Goal: Task Accomplishment & Management: Complete application form

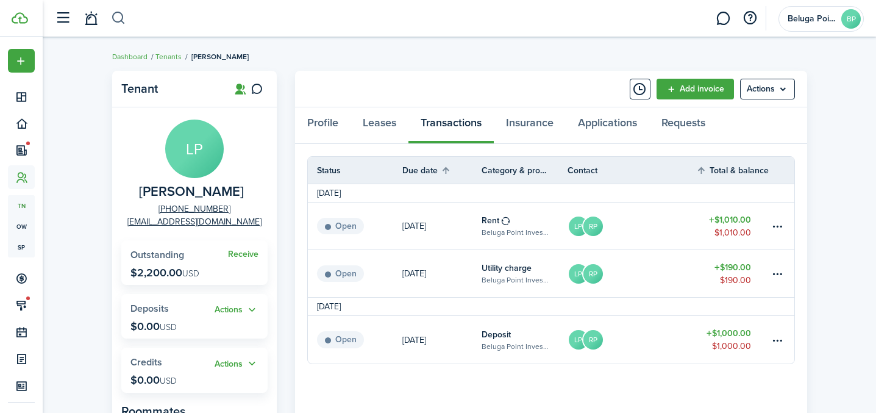
click at [123, 22] on button "button" at bounding box center [118, 18] width 15 height 21
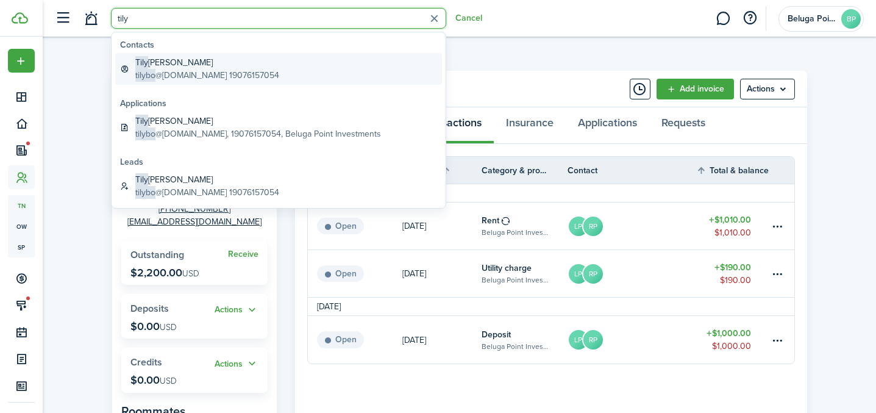
type input "tily"
click at [167, 82] on link "[PERSON_NAME] tilybo @[DOMAIN_NAME] 19076157054" at bounding box center [278, 69] width 327 height 32
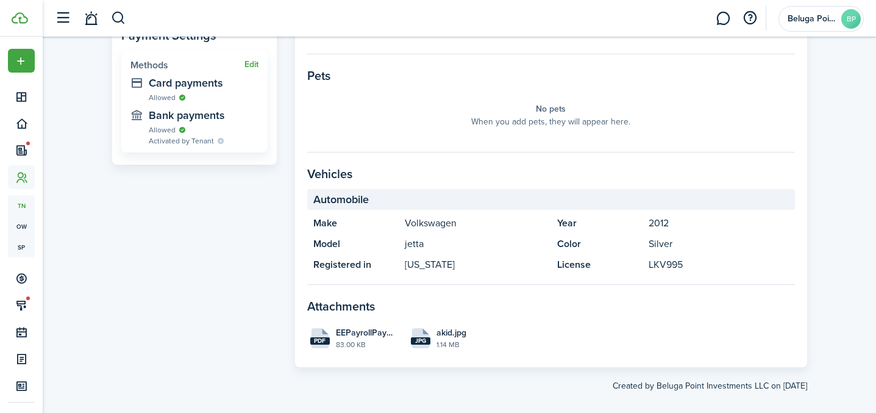
scroll to position [434, 0]
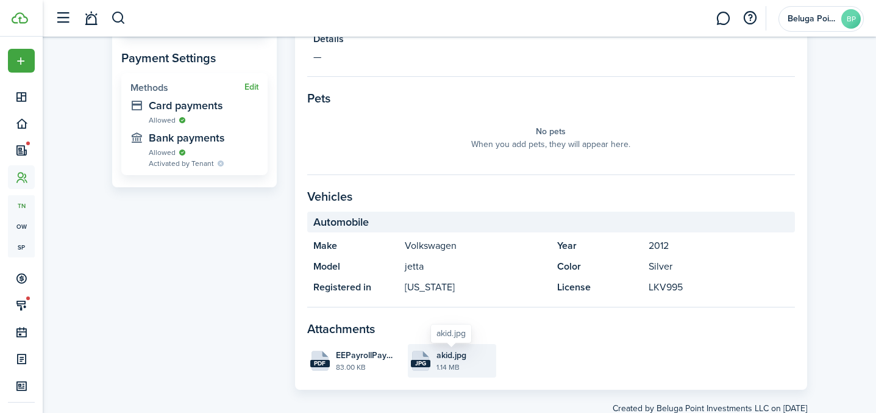
click at [439, 354] on span "akid.jpg" at bounding box center [451, 355] width 30 height 13
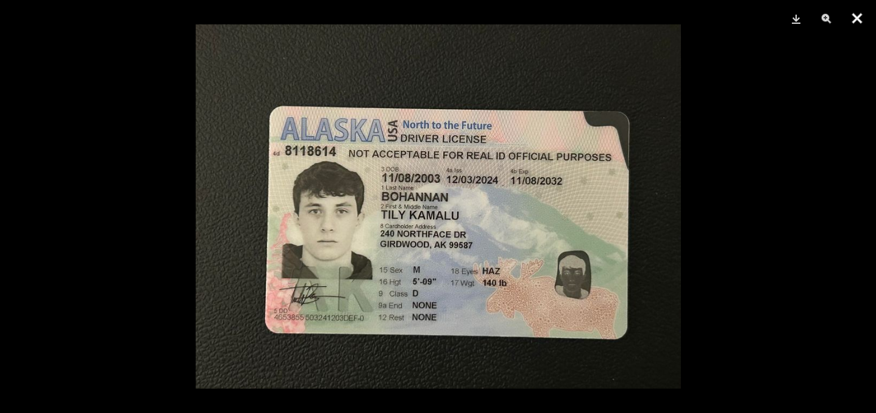
click at [856, 21] on button "Close" at bounding box center [857, 18] width 30 height 37
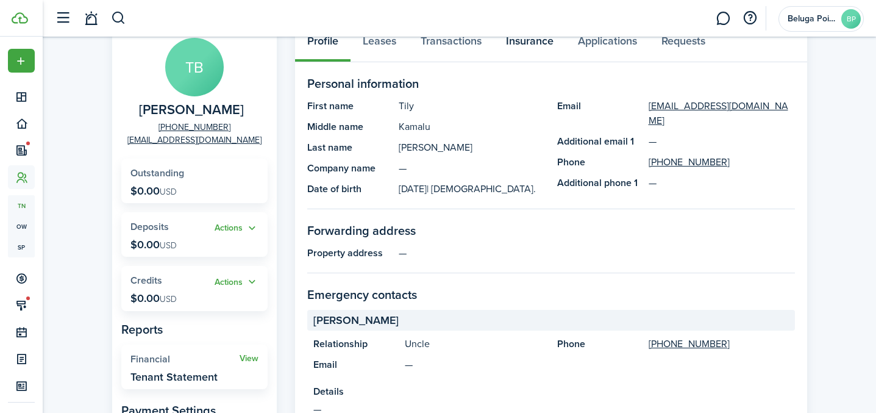
scroll to position [0, 0]
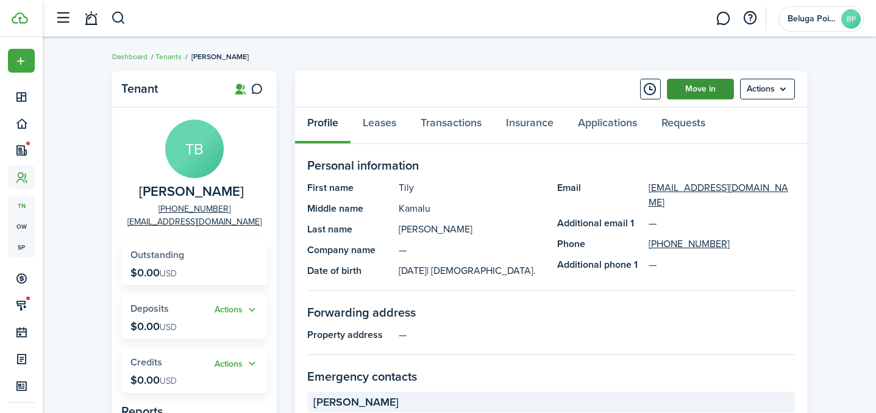
click at [689, 94] on link "Move in" at bounding box center [700, 89] width 67 height 21
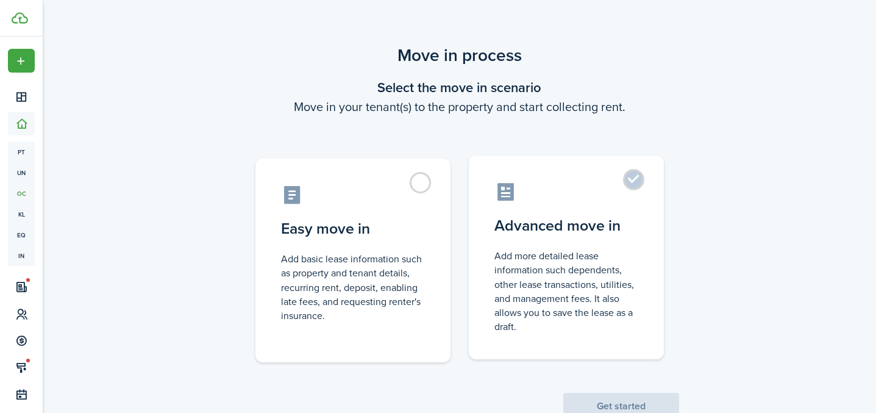
click at [587, 215] on control-radio-card-title "Advanced move in" at bounding box center [566, 226] width 144 height 22
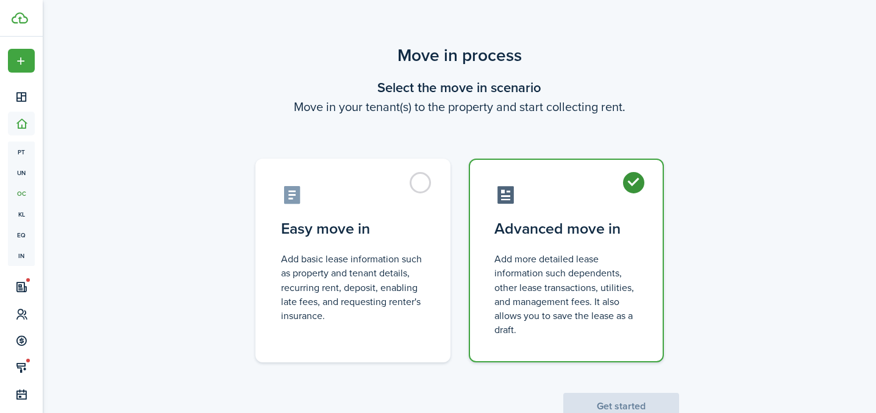
radio input "true"
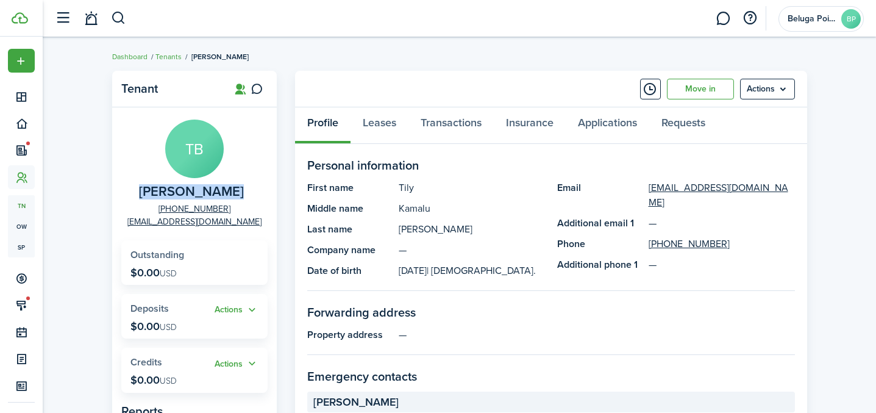
drag, startPoint x: 239, startPoint y: 192, endPoint x: 137, endPoint y: 193, distance: 101.8
click at [137, 193] on panel-main-group "TB [PERSON_NAME] [PHONE_NUMBER] [EMAIL_ADDRESS][DOMAIN_NAME]" at bounding box center [194, 173] width 146 height 108
copy span "[PERSON_NAME]"
click at [697, 96] on link "Move in" at bounding box center [700, 89] width 67 height 21
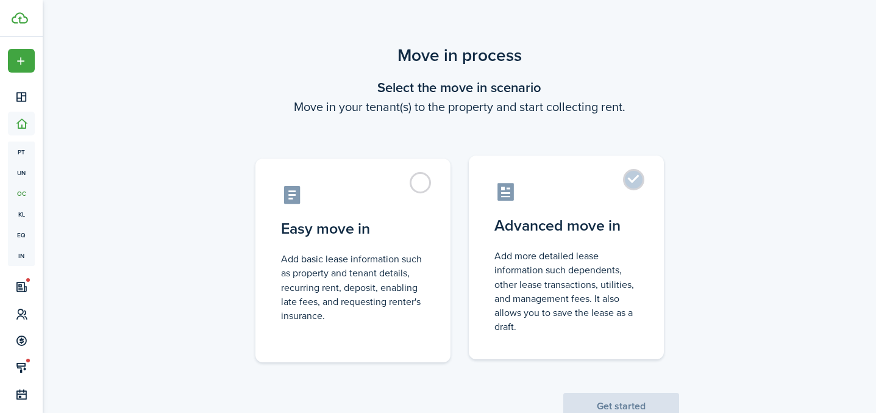
click at [641, 177] on label "Advanced move in Add more detailed lease information such dependents, other lea…" at bounding box center [566, 257] width 195 height 204
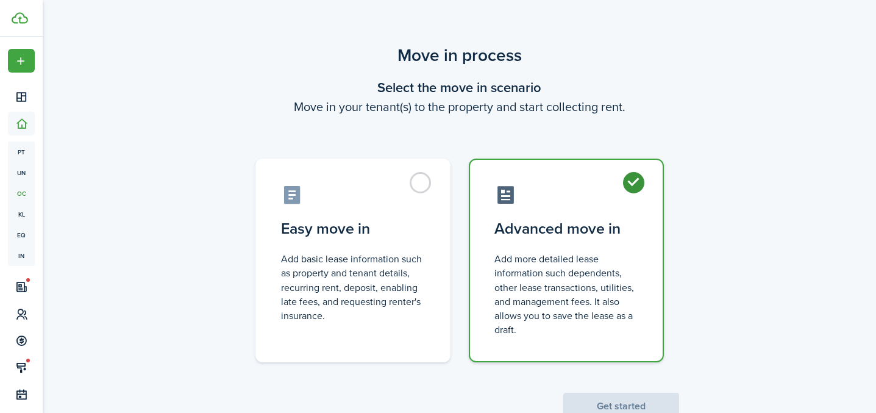
radio input "true"
click at [632, 405] on button "Get started" at bounding box center [621, 406] width 116 height 27
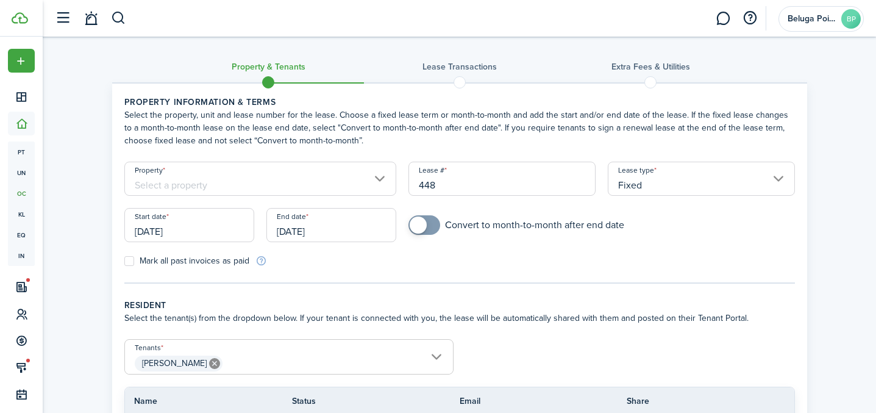
click at [316, 178] on input "Property" at bounding box center [260, 179] width 272 height 34
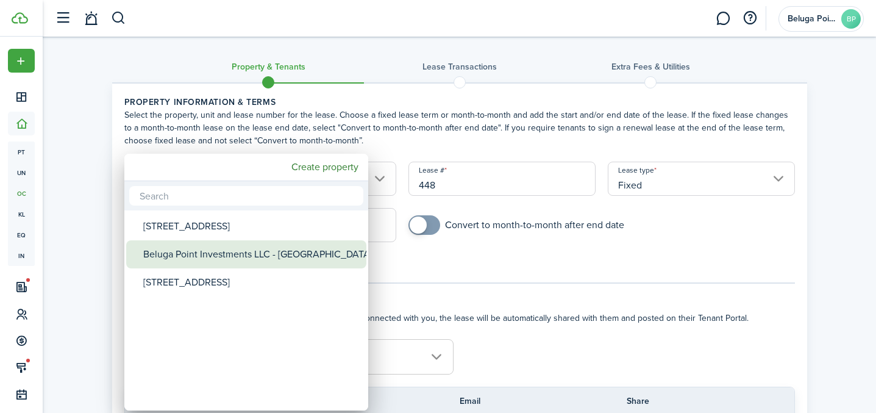
drag, startPoint x: 272, startPoint y: 248, endPoint x: 286, endPoint y: 241, distance: 15.5
click at [272, 247] on div "Beluga Point Investments LLC - [GEOGRAPHIC_DATA]" at bounding box center [251, 254] width 216 height 28
type input "Beluga Point Investments LLC - [GEOGRAPHIC_DATA]"
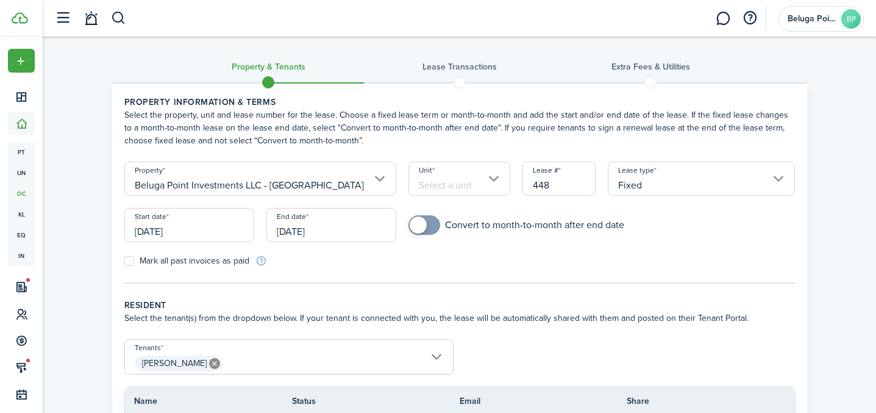
click at [426, 185] on input "Unit" at bounding box center [459, 179] width 102 height 34
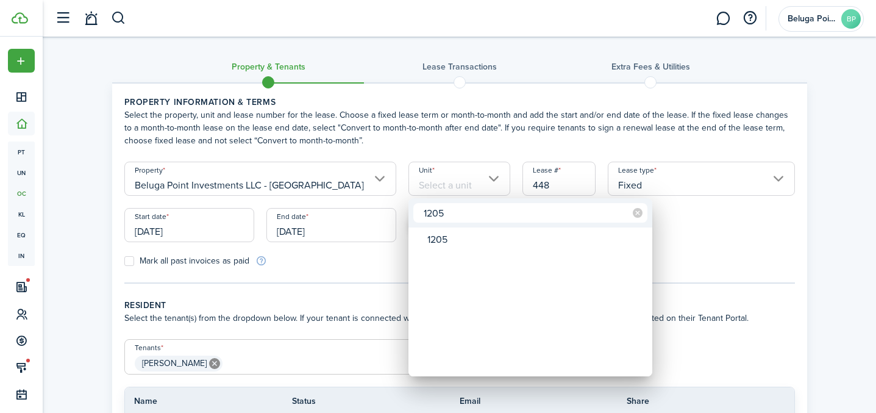
type input "1205"
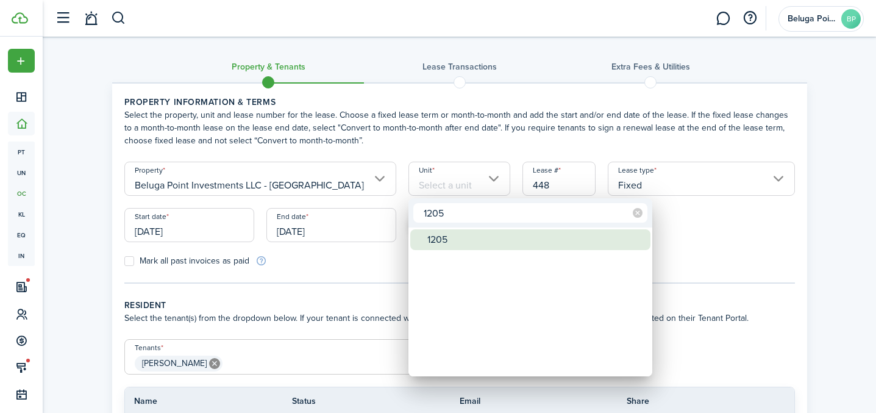
click at [478, 240] on div "1205" at bounding box center [535, 239] width 216 height 21
type input "1205"
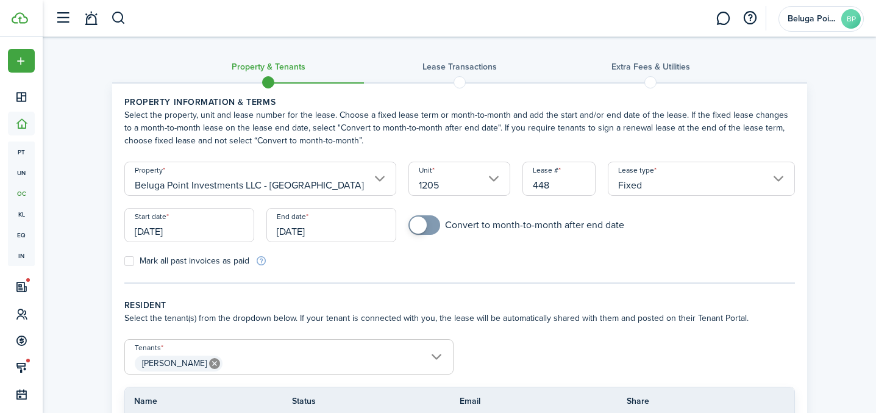
click at [196, 235] on input "[DATE]" at bounding box center [189, 225] width 130 height 34
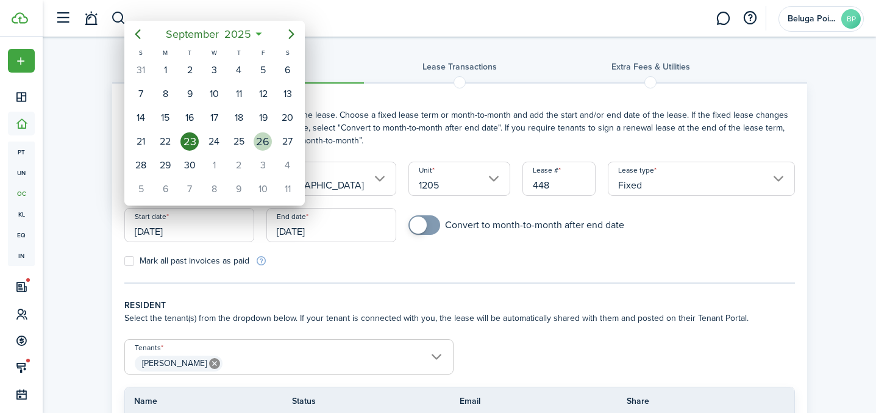
click at [268, 142] on div "26" at bounding box center [263, 141] width 18 height 18
type input "[DATE]"
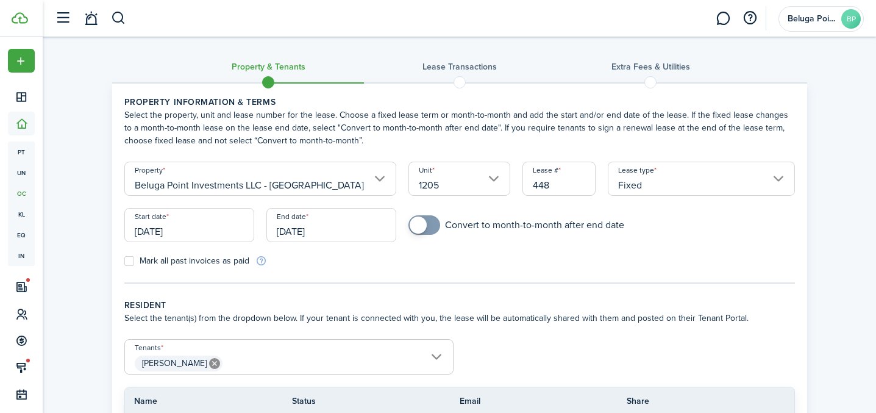
click at [323, 214] on input "[DATE]" at bounding box center [331, 225] width 130 height 34
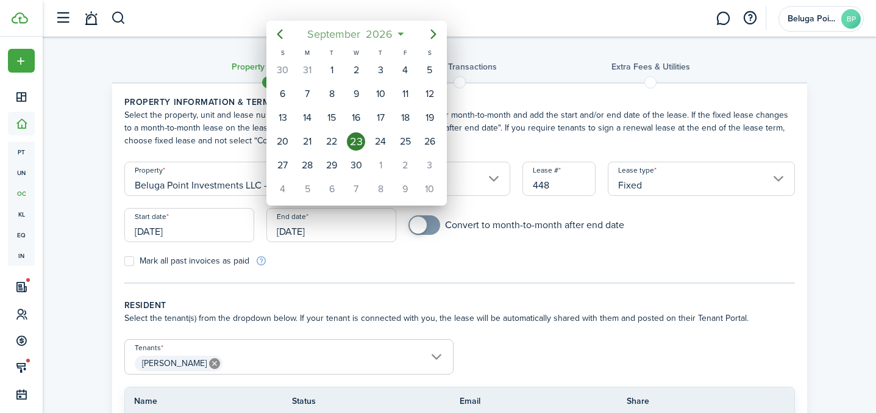
click at [385, 38] on span "2026" at bounding box center [379, 34] width 32 height 22
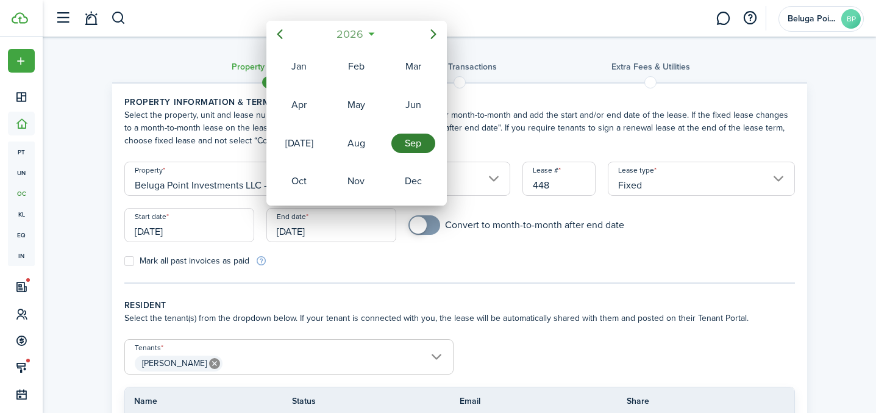
click at [356, 34] on span "2026" at bounding box center [350, 34] width 32 height 22
click at [350, 138] on div "2025" at bounding box center [356, 143] width 44 height 20
click at [302, 180] on div "Oct" at bounding box center [299, 181] width 44 height 20
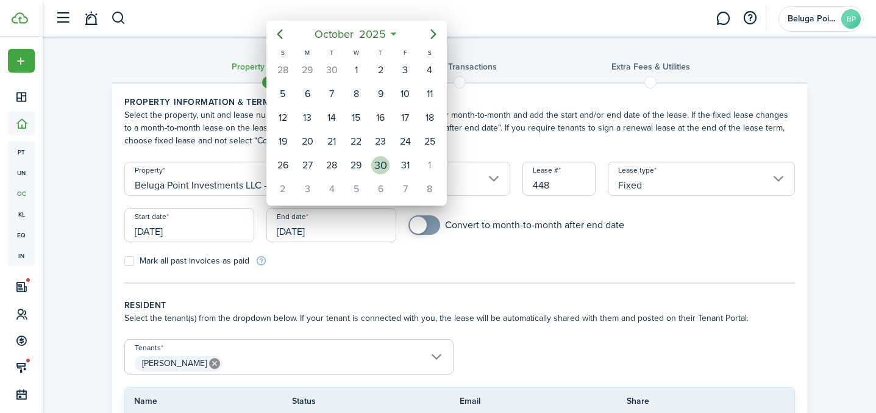
click at [390, 166] on div "30" at bounding box center [380, 165] width 24 height 23
type input "[DATE]"
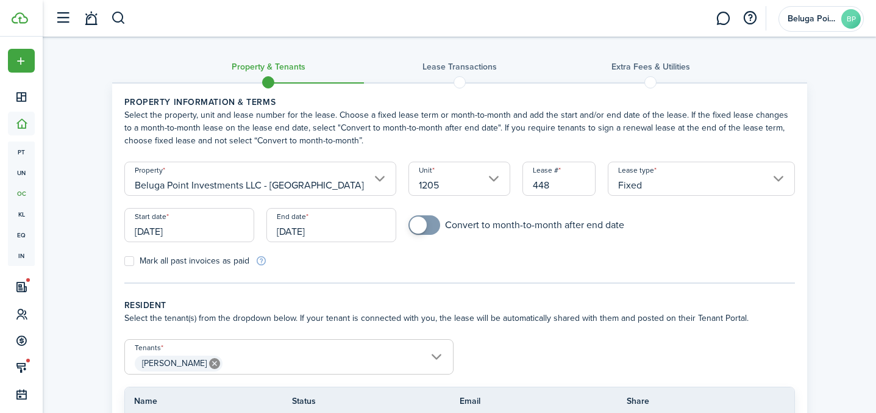
checkbox input "true"
click at [429, 221] on span at bounding box center [424, 225] width 12 height 20
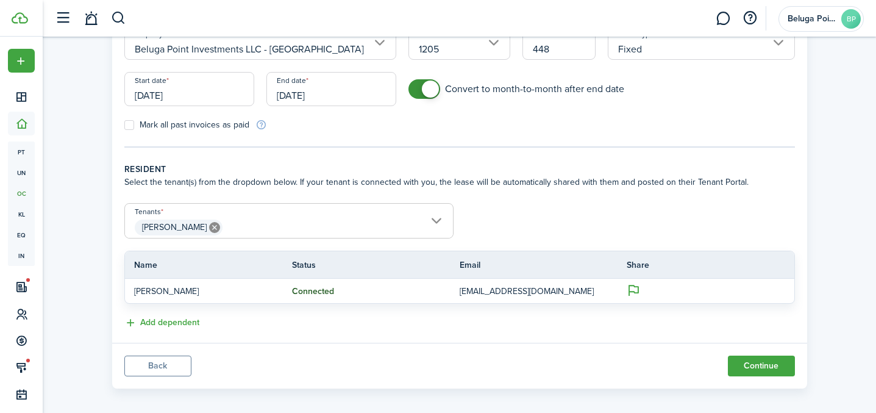
scroll to position [145, 0]
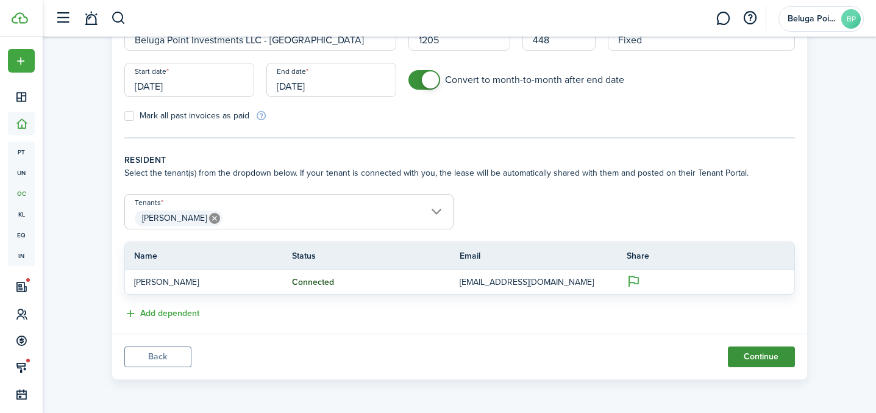
click at [775, 358] on button "Continue" at bounding box center [761, 356] width 67 height 21
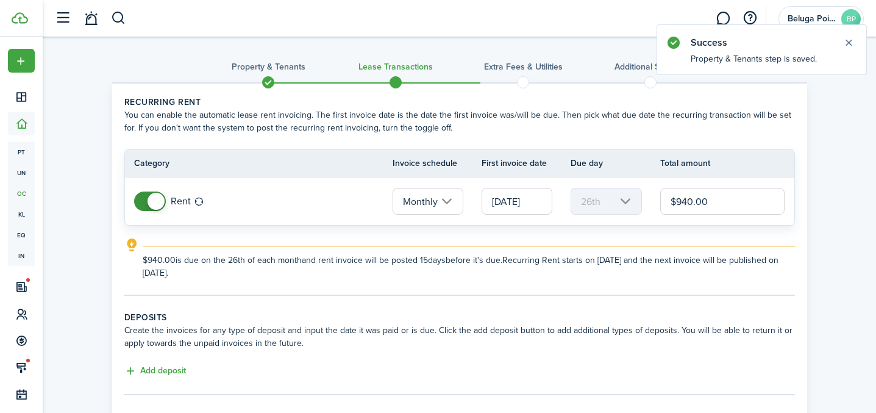
drag, startPoint x: 681, startPoint y: 201, endPoint x: 684, endPoint y: 206, distance: 6.3
click at [681, 201] on input "$940.00" at bounding box center [722, 201] width 125 height 27
click at [507, 205] on input "[DATE]" at bounding box center [517, 201] width 71 height 27
type input "$840.00"
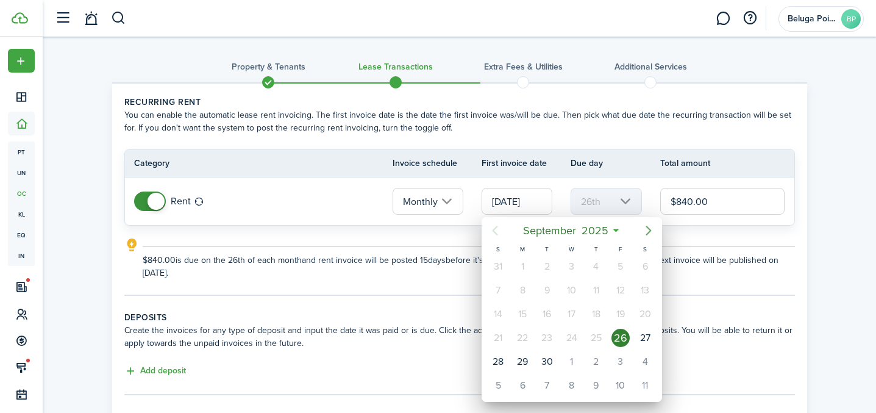
click at [643, 233] on icon "Next page" at bounding box center [648, 230] width 15 height 15
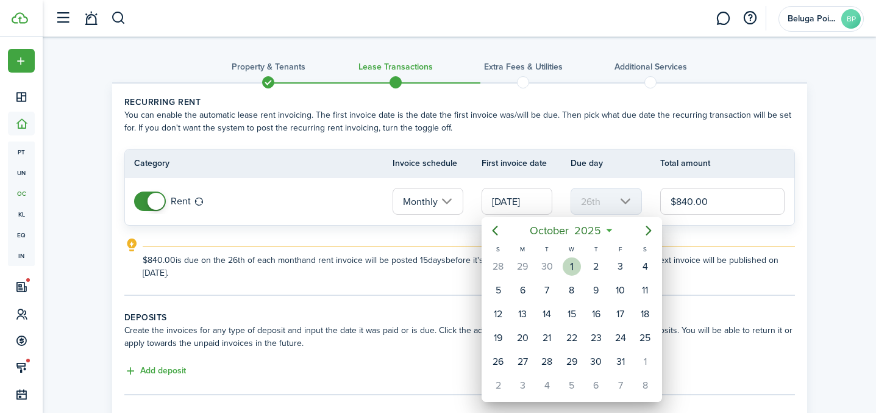
click at [563, 268] on div "1" at bounding box center [572, 266] width 18 height 18
type input "[DATE]"
type input "1st"
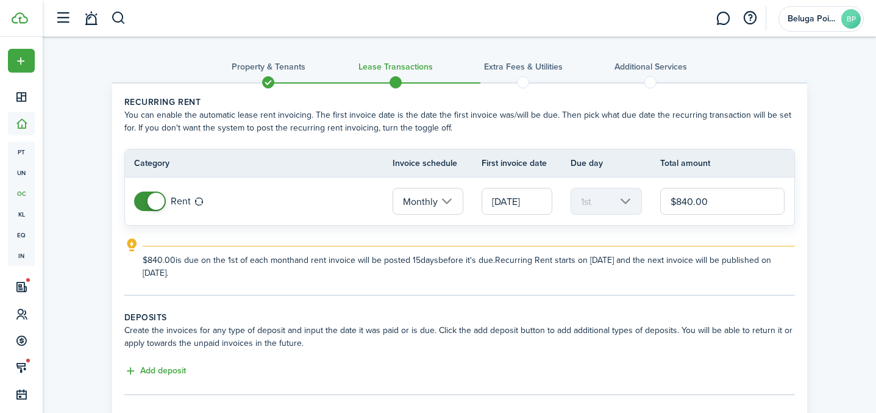
scroll to position [144, 0]
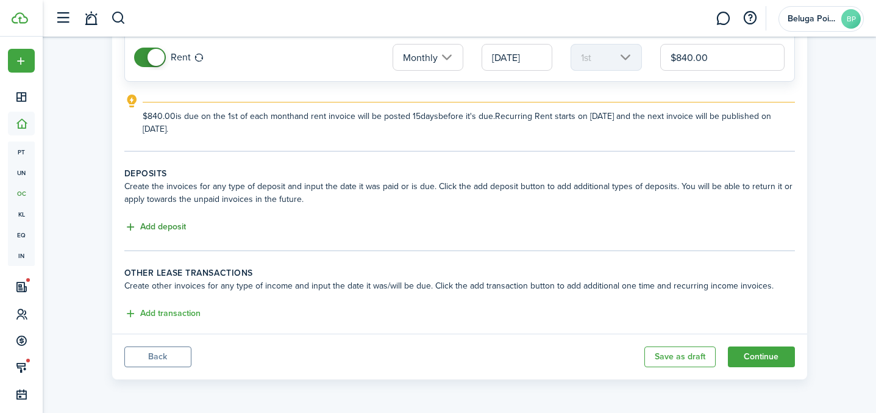
click at [166, 226] on button "Add deposit" at bounding box center [155, 227] width 62 height 14
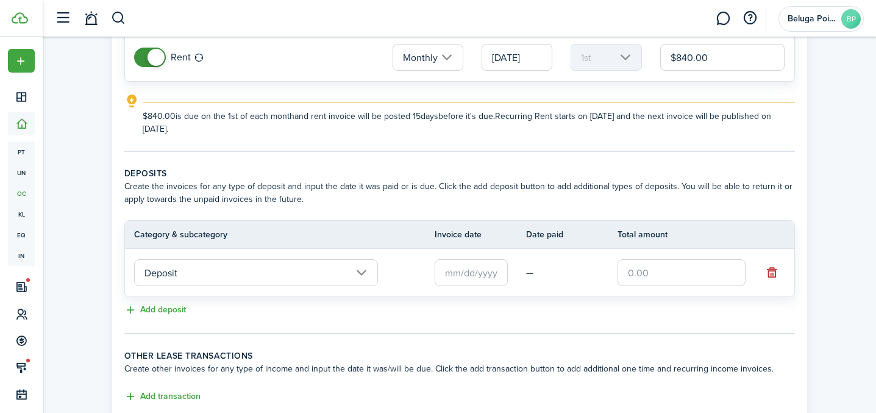
click at [463, 271] on input "text" at bounding box center [471, 272] width 73 height 27
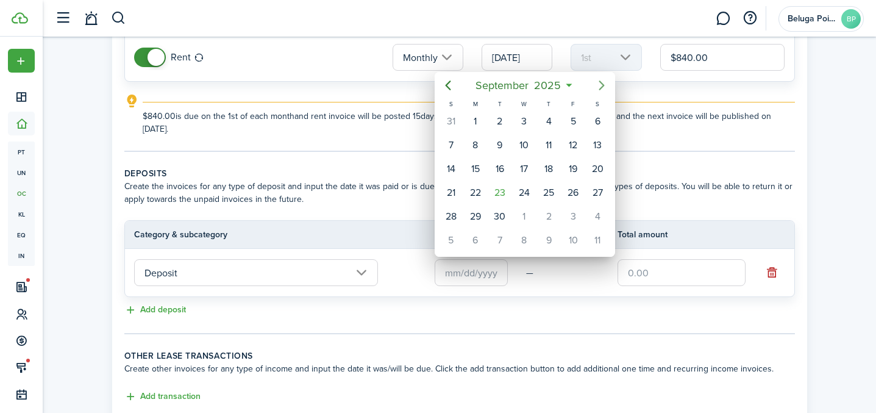
click at [603, 86] on icon "Next page" at bounding box center [601, 85] width 5 height 10
click at [452, 85] on icon "Previous page" at bounding box center [448, 85] width 15 height 15
click at [503, 191] on div "23" at bounding box center [500, 192] width 18 height 18
type input "[DATE]"
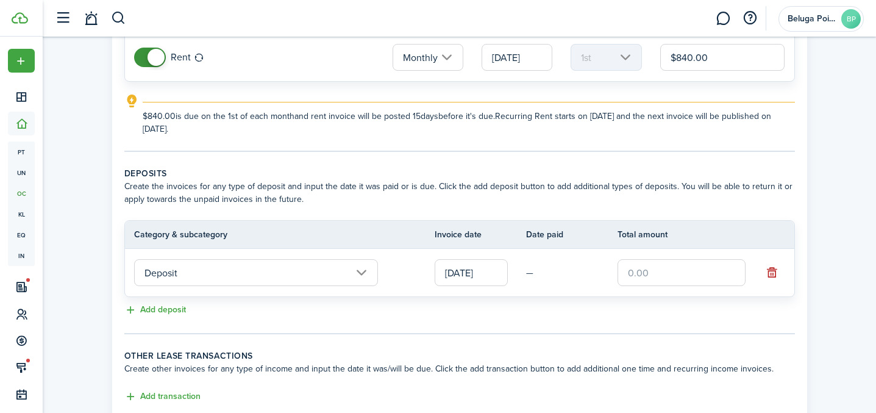
click at [650, 267] on input "text" at bounding box center [681, 272] width 128 height 27
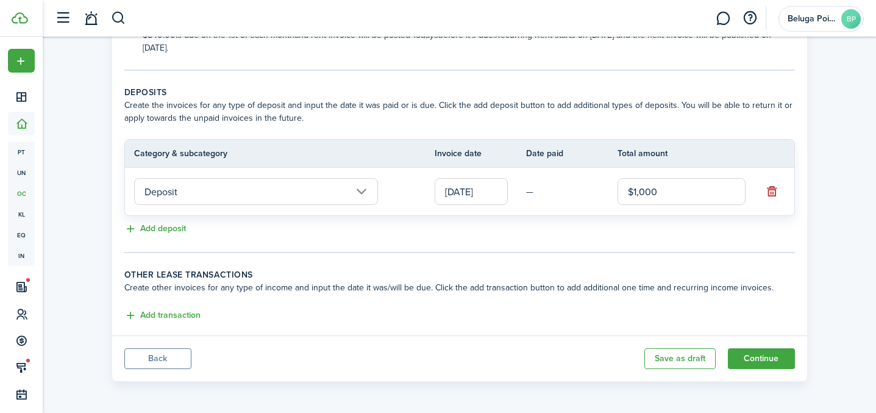
scroll to position [227, 0]
type input "$1,000.00"
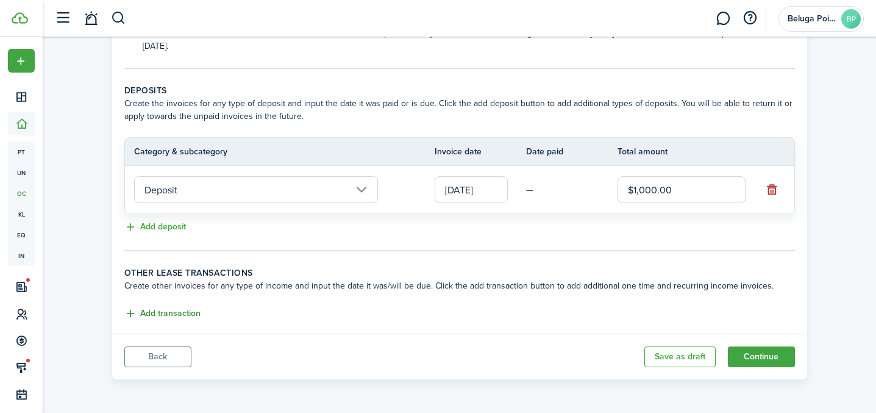
click at [163, 310] on button "Add transaction" at bounding box center [162, 314] width 76 height 14
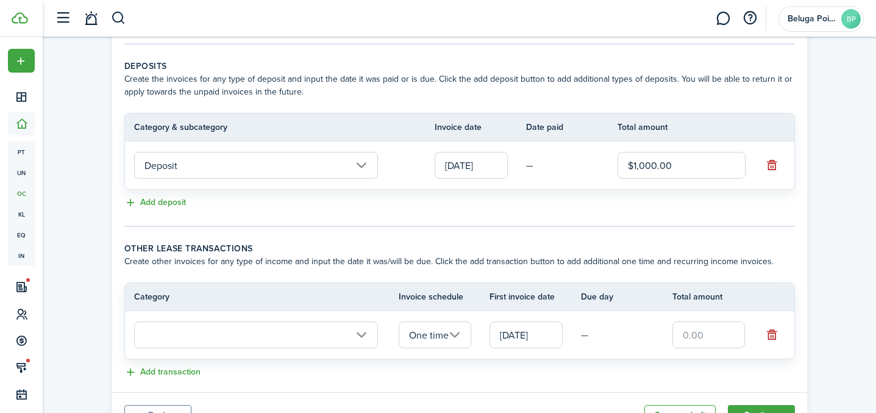
scroll to position [310, 0]
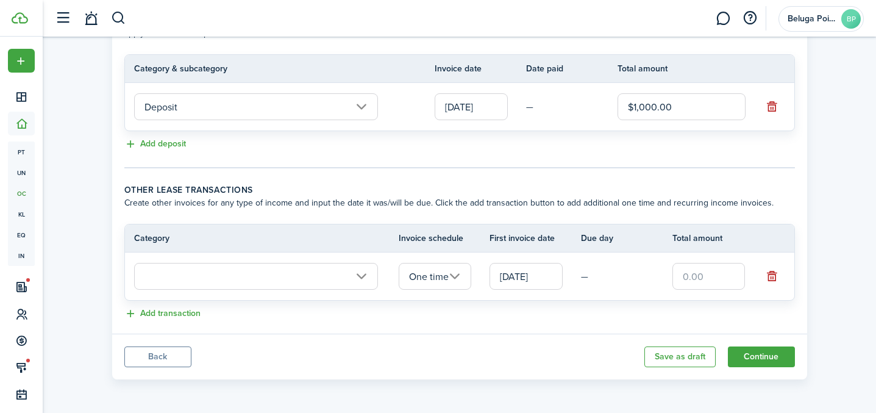
click at [255, 273] on input "text" at bounding box center [256, 276] width 244 height 27
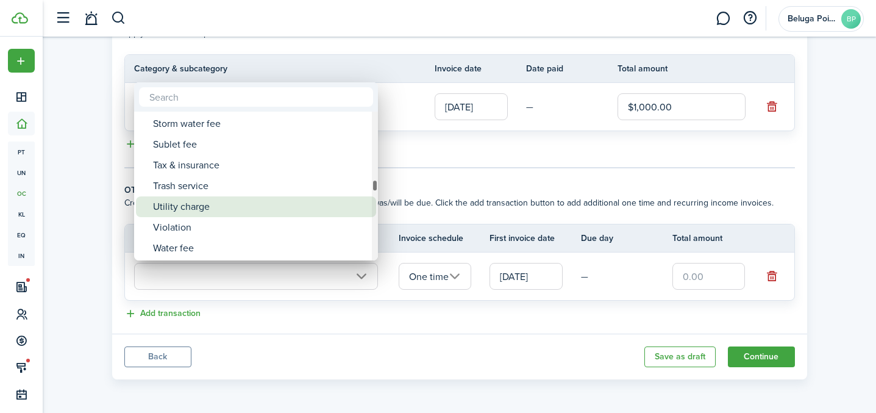
drag, startPoint x: 264, startPoint y: 205, endPoint x: 286, endPoint y: 214, distance: 23.8
click at [264, 206] on div "Utility charge" at bounding box center [261, 206] width 216 height 21
type input "Tenant charges & fees / Utility charge"
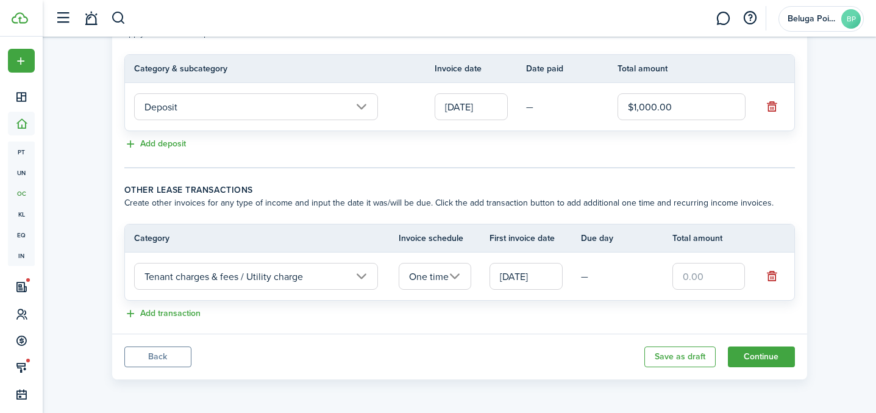
click at [441, 280] on input "One time" at bounding box center [435, 276] width 73 height 27
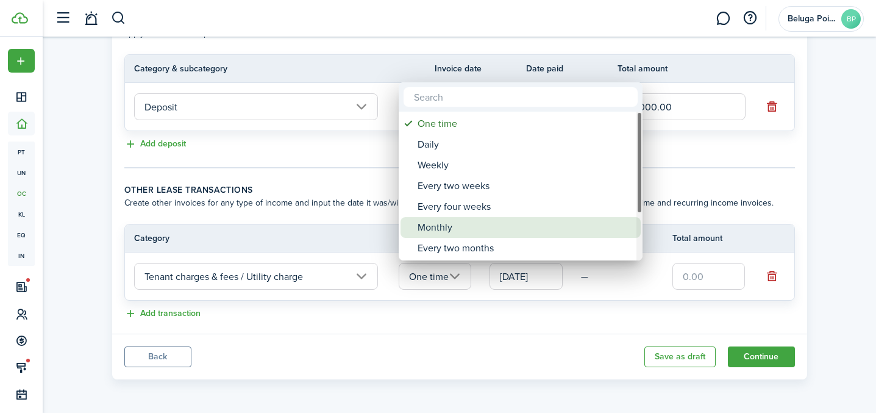
click at [475, 233] on div "Monthly" at bounding box center [526, 227] width 216 height 21
type input "Monthly"
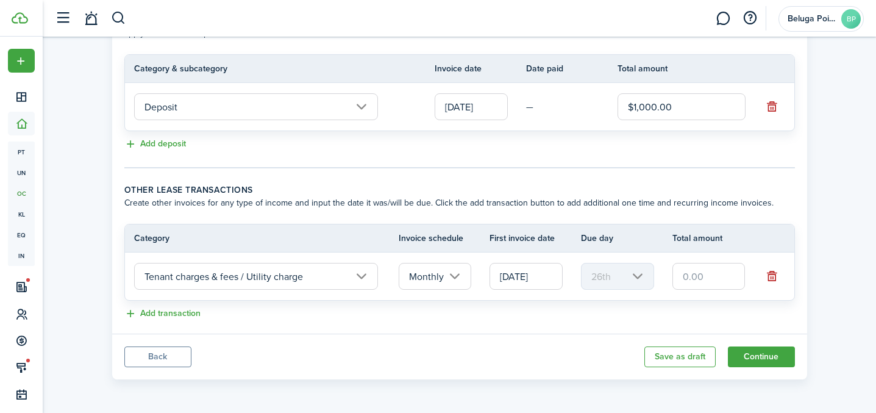
click at [533, 280] on input "[DATE]" at bounding box center [525, 276] width 73 height 27
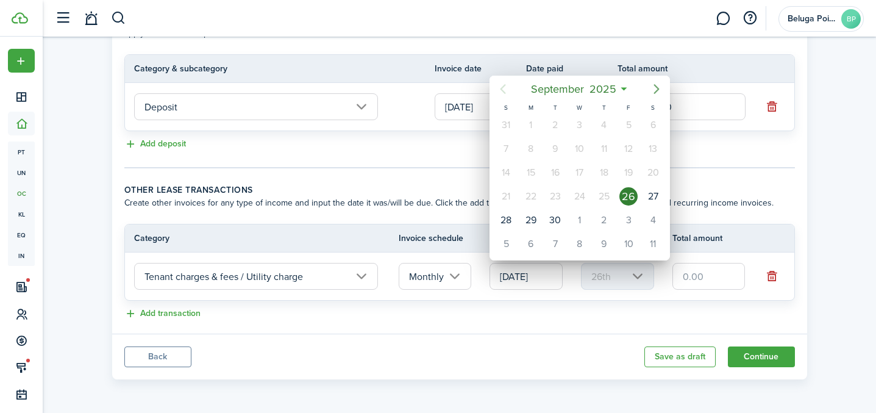
click at [661, 87] on icon "Next page" at bounding box center [656, 89] width 15 height 15
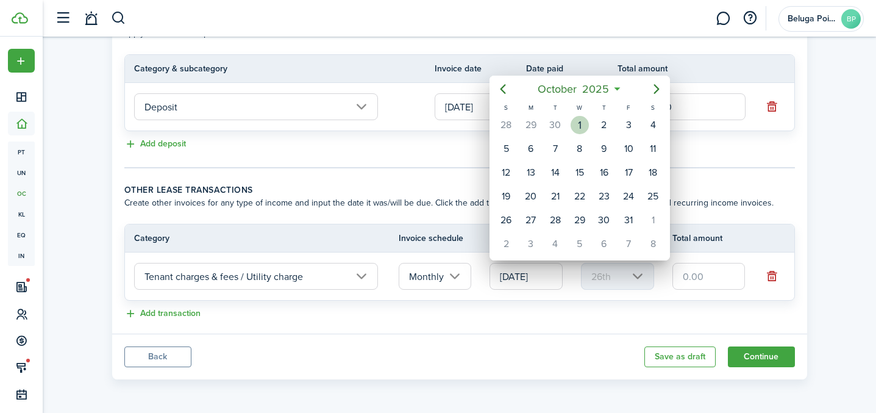
click at [581, 130] on div "1" at bounding box center [579, 125] width 18 height 18
type input "[DATE]"
type input "1st"
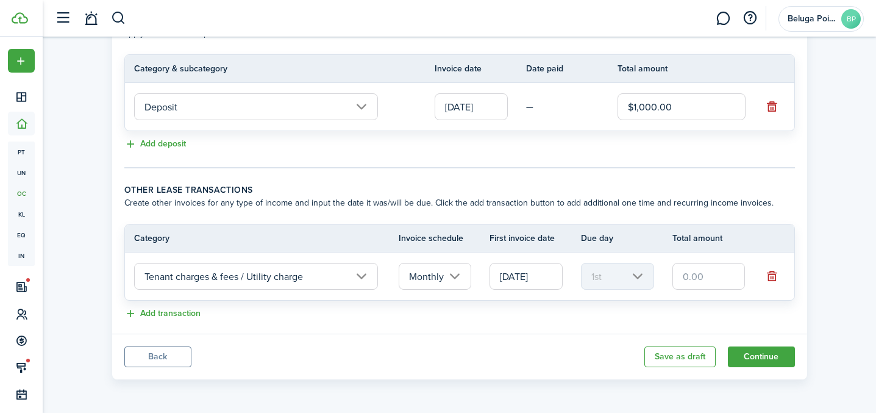
click at [696, 282] on input "text" at bounding box center [708, 276] width 73 height 27
type input "$160.00"
click at [764, 357] on button "Continue" at bounding box center [761, 356] width 67 height 21
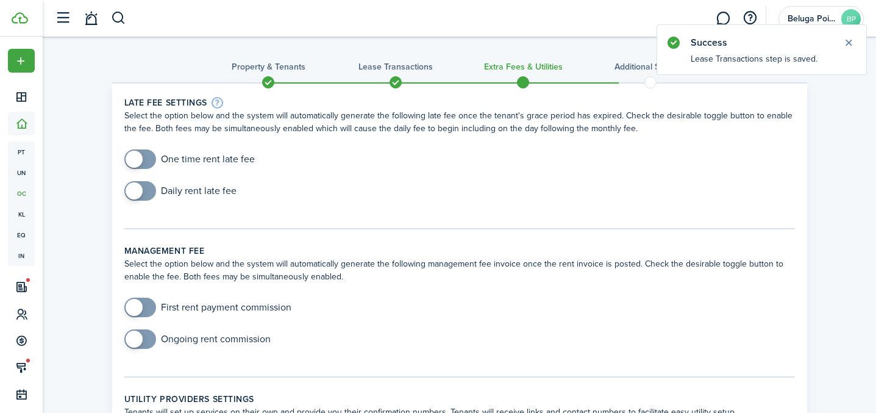
checkbox input "true"
click at [146, 163] on span at bounding box center [140, 159] width 12 height 20
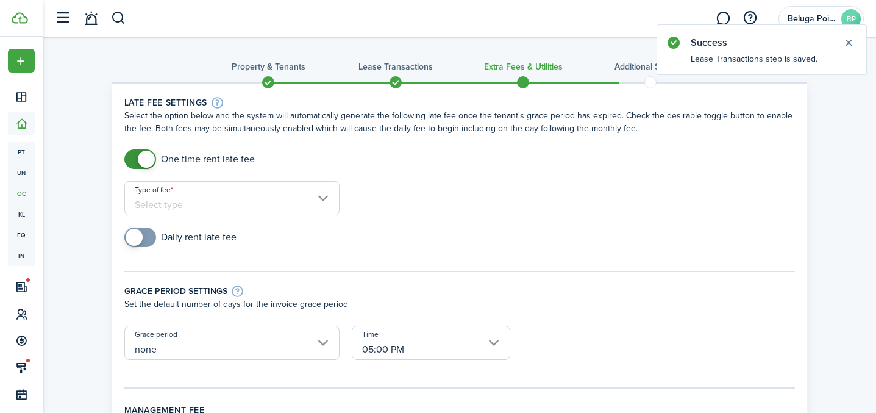
click at [251, 196] on input "Type of fee" at bounding box center [231, 198] width 215 height 34
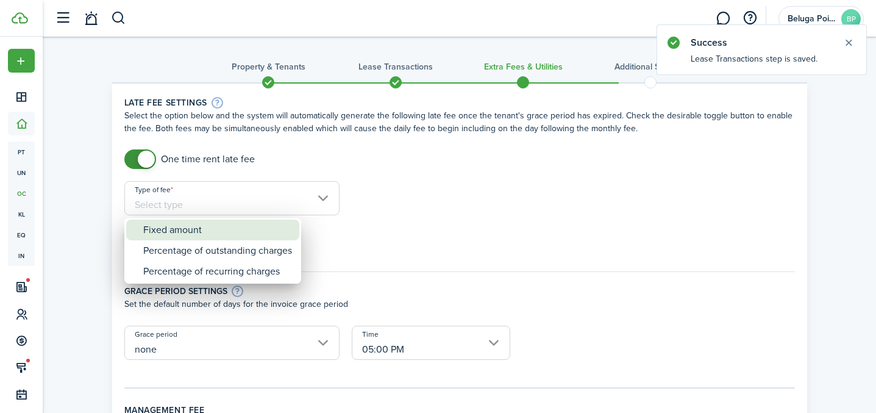
click at [249, 235] on div "Fixed amount" at bounding box center [217, 229] width 149 height 21
type input "Fixed amount"
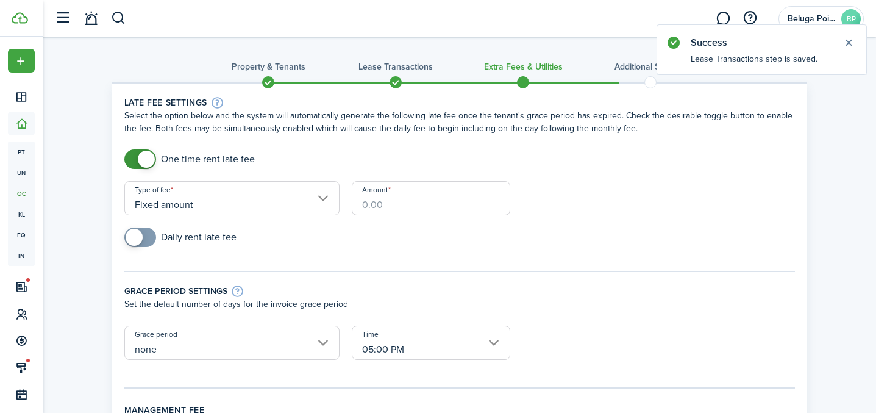
click at [421, 207] on input "Amount" at bounding box center [431, 198] width 158 height 34
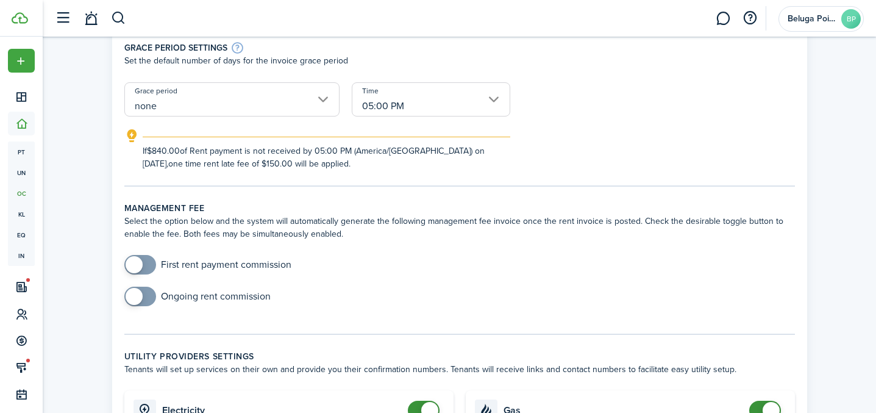
scroll to position [222, 0]
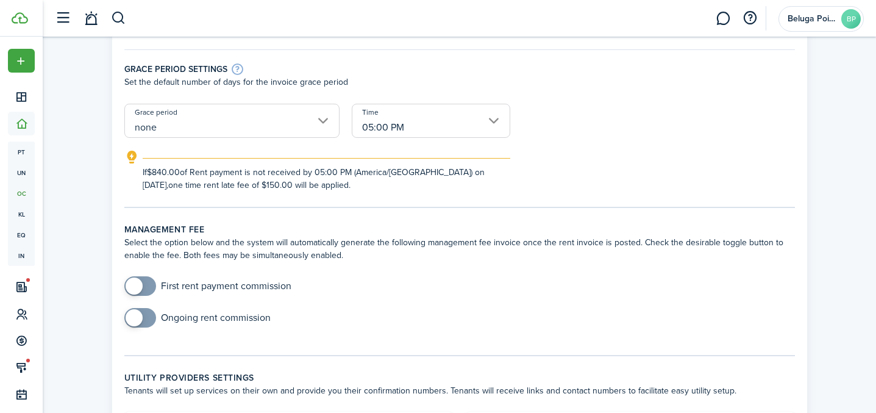
click at [194, 129] on input "none" at bounding box center [231, 121] width 215 height 34
type input "$150.00"
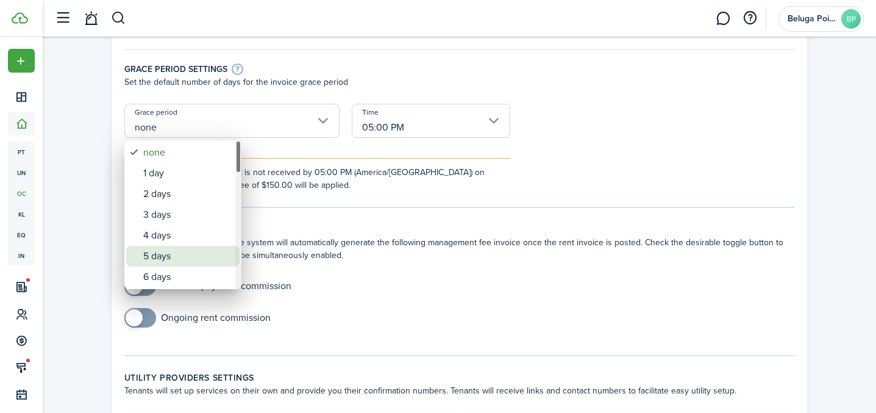
click at [172, 257] on div "5 days" at bounding box center [187, 256] width 89 height 21
type input "5 days"
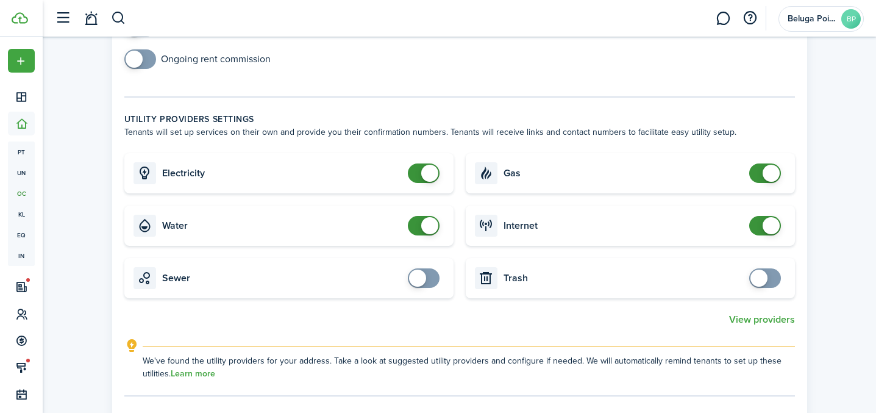
scroll to position [562, 0]
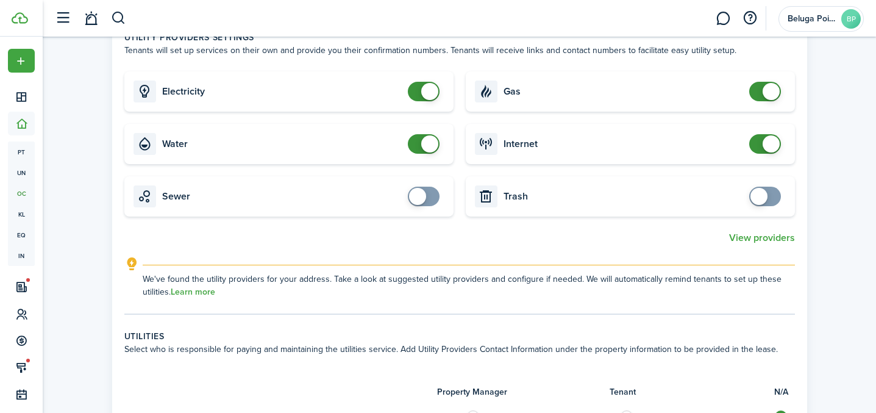
checkbox input "false"
click at [425, 98] on span at bounding box center [429, 91] width 17 height 17
checkbox input "false"
click at [424, 151] on span at bounding box center [424, 144] width 12 height 20
checkbox input "false"
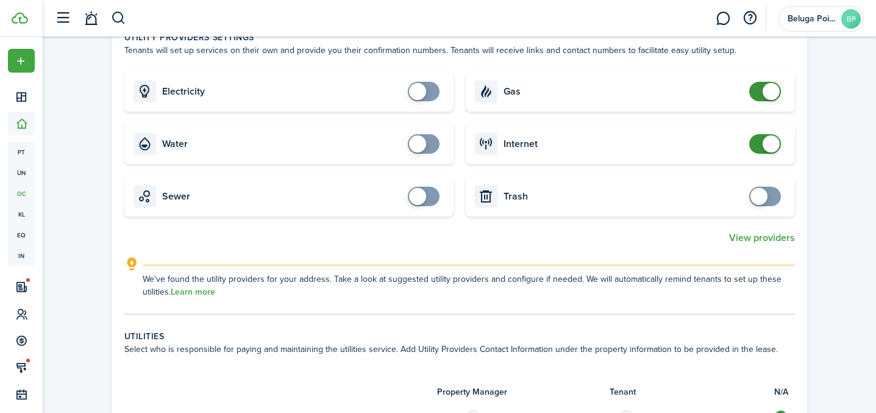
click at [759, 98] on span at bounding box center [765, 92] width 12 height 20
checkbox input "false"
click at [759, 146] on span at bounding box center [765, 144] width 12 height 20
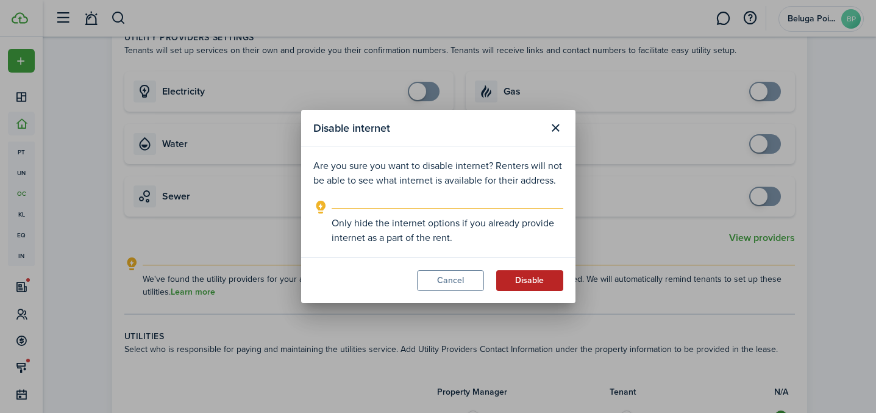
click at [535, 286] on button "Disable" at bounding box center [529, 280] width 67 height 21
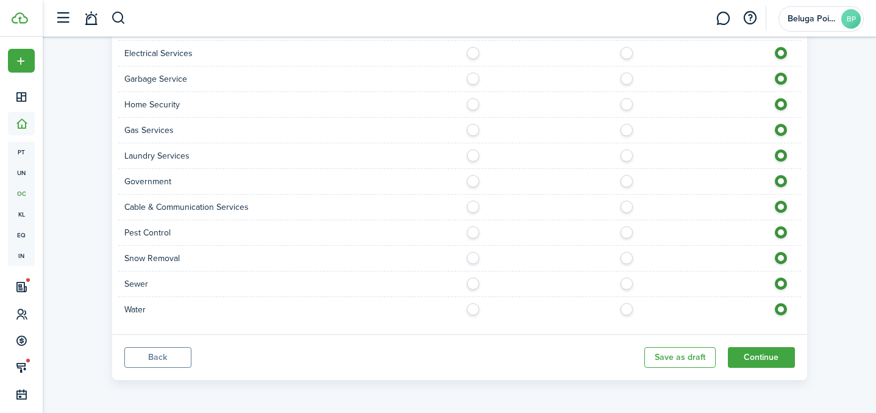
scroll to position [1079, 0]
click at [763, 363] on button "Continue" at bounding box center [761, 356] width 67 height 21
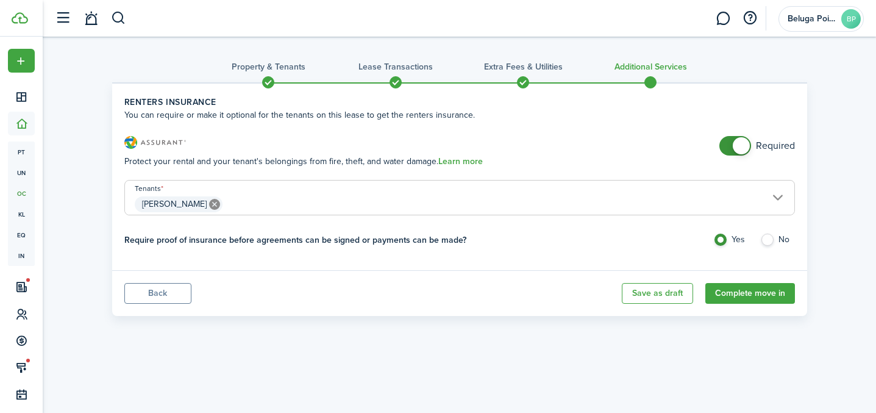
checkbox input "false"
click at [729, 148] on span at bounding box center [735, 146] width 12 height 20
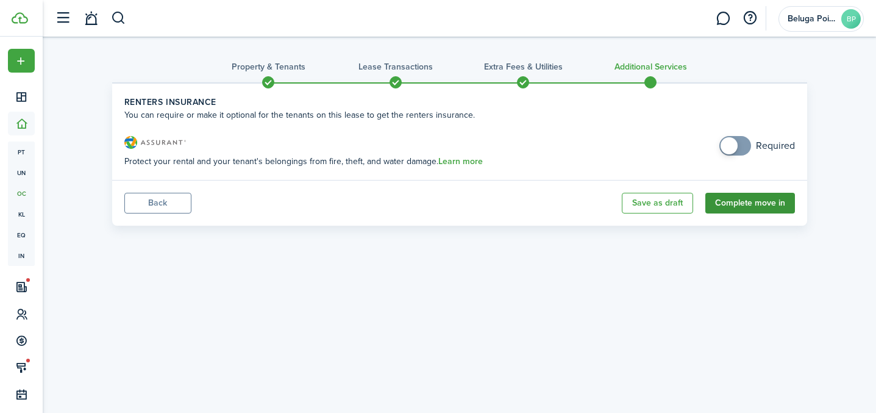
click at [750, 197] on button "Complete move in" at bounding box center [750, 203] width 90 height 21
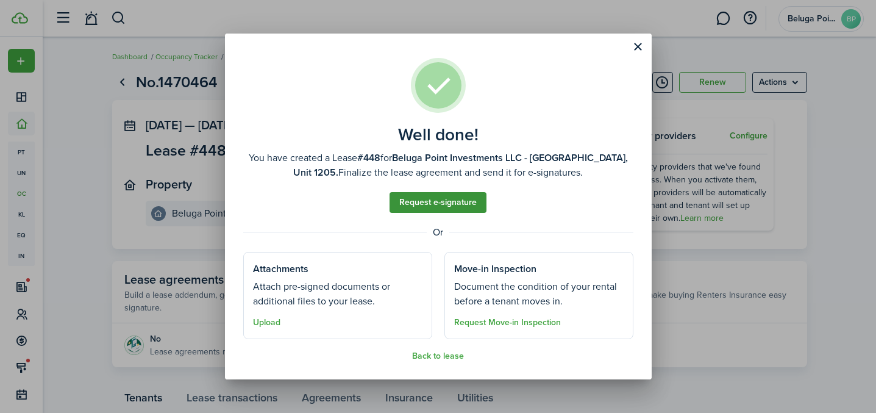
click at [466, 201] on link "Request e-signature" at bounding box center [437, 202] width 97 height 21
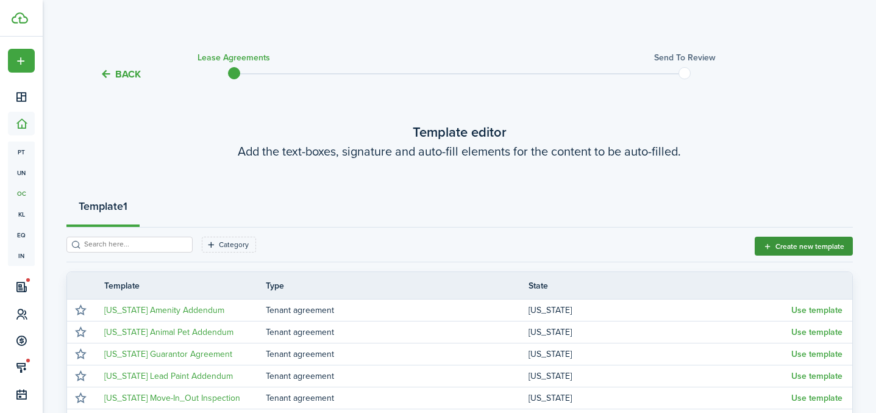
click at [796, 244] on button "Create new template" at bounding box center [804, 245] width 98 height 19
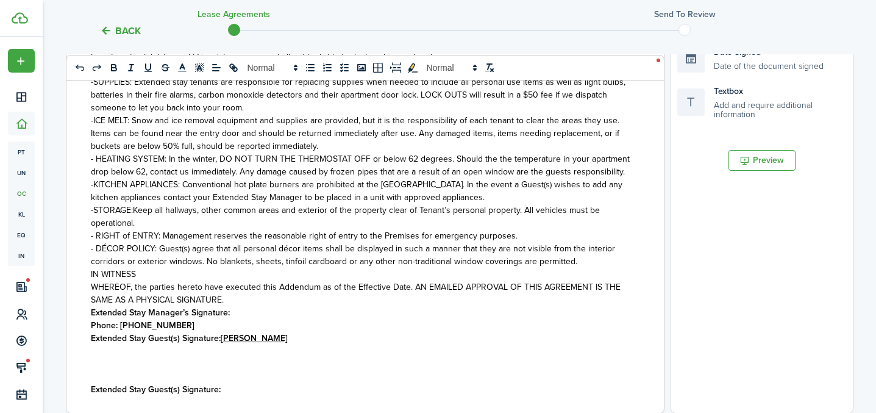
scroll to position [1465, 0]
drag, startPoint x: 177, startPoint y: 324, endPoint x: 249, endPoint y: 335, distance: 72.8
click at [180, 325] on p "Phone: [PHONE_NUMBER]" at bounding box center [360, 325] width 539 height 13
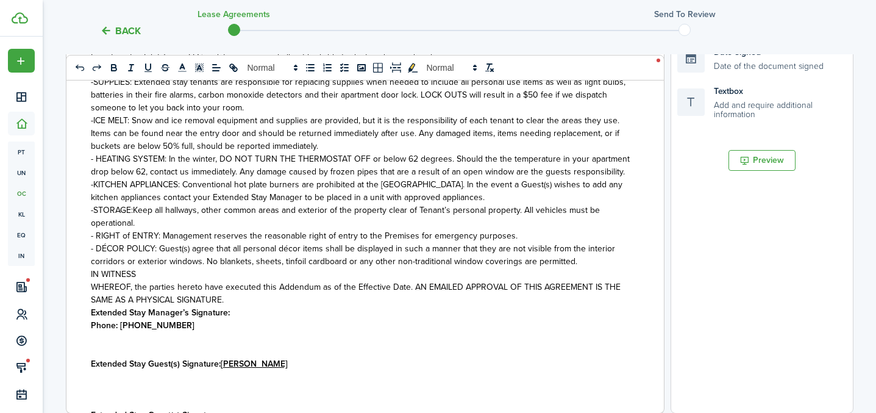
click at [236, 298] on p "WHEREOF, the parties hereto have executed this Addendum as of the Effective Dat…" at bounding box center [360, 293] width 539 height 26
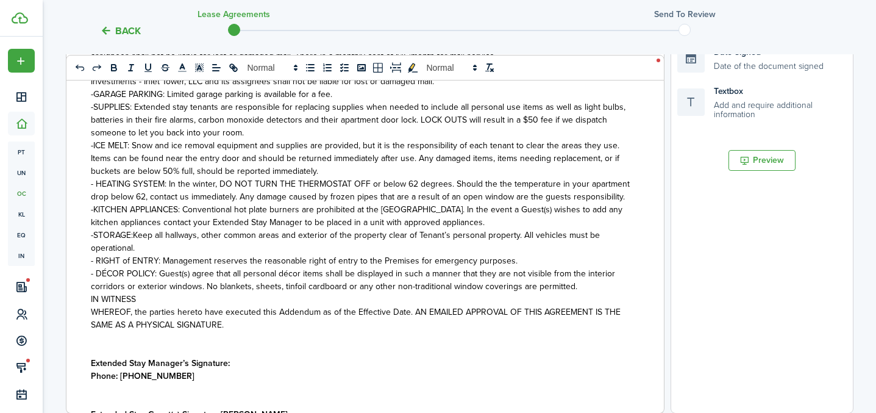
scroll to position [1555, 0]
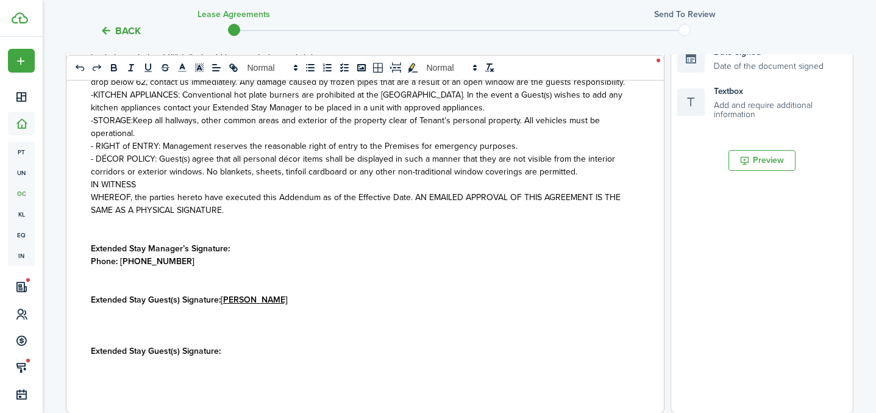
click at [251, 244] on p "Extended Stay Manager’s Signature:" at bounding box center [360, 248] width 539 height 13
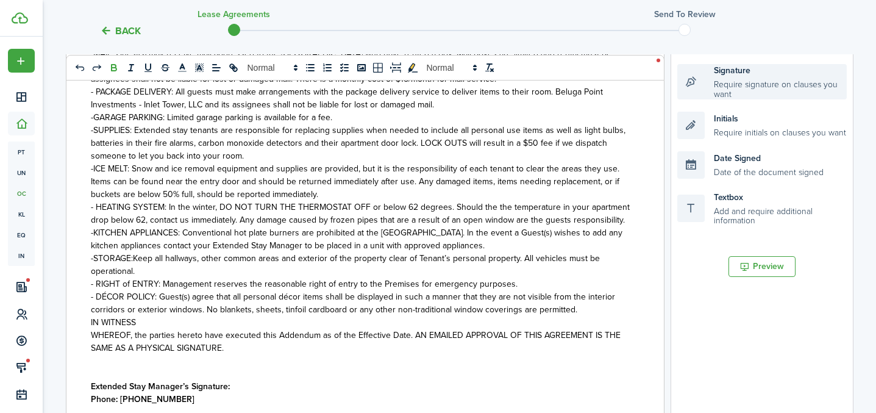
scroll to position [221, 0]
click at [708, 87] on div "Signature Require signature on clauses you want" at bounding box center [761, 82] width 169 height 35
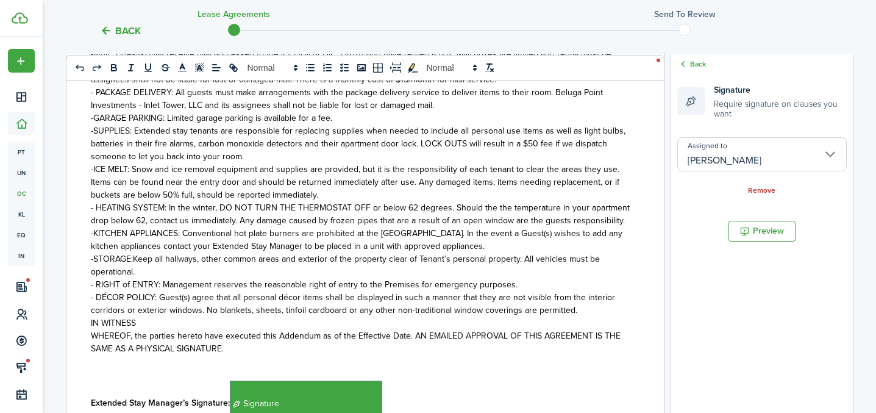
click at [385, 398] on p "Extended Stay Manager’s Signature: ﻿ Signature ﻿" at bounding box center [360, 403] width 539 height 46
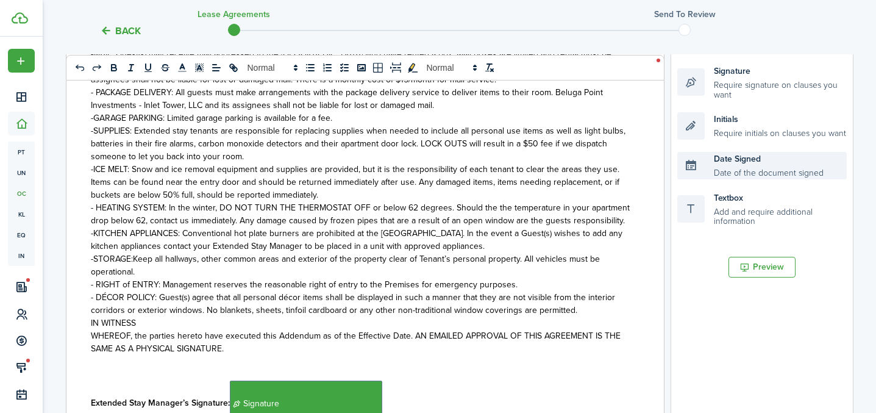
click at [714, 164] on div "Date Signed Date of the document signed" at bounding box center [761, 165] width 169 height 27
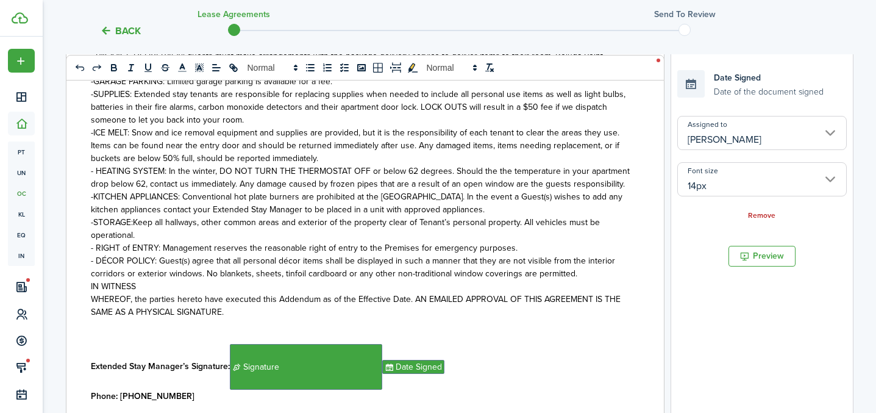
scroll to position [1588, 0]
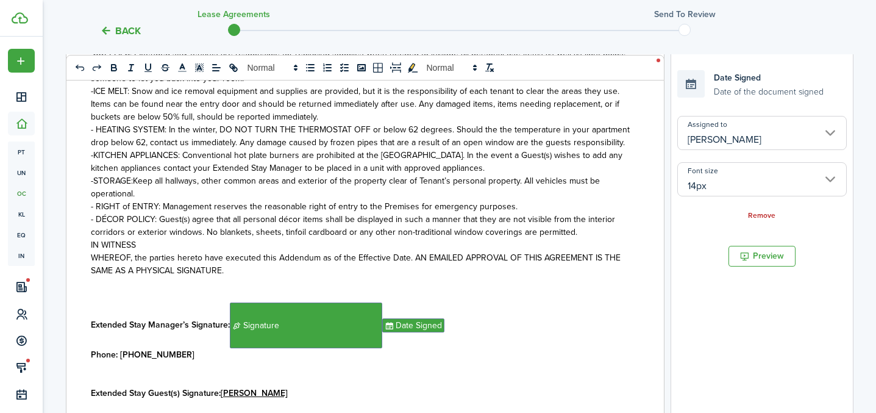
click at [283, 396] on p "Extended Stay Guest(s) Signature: [PERSON_NAME]" at bounding box center [360, 392] width 539 height 13
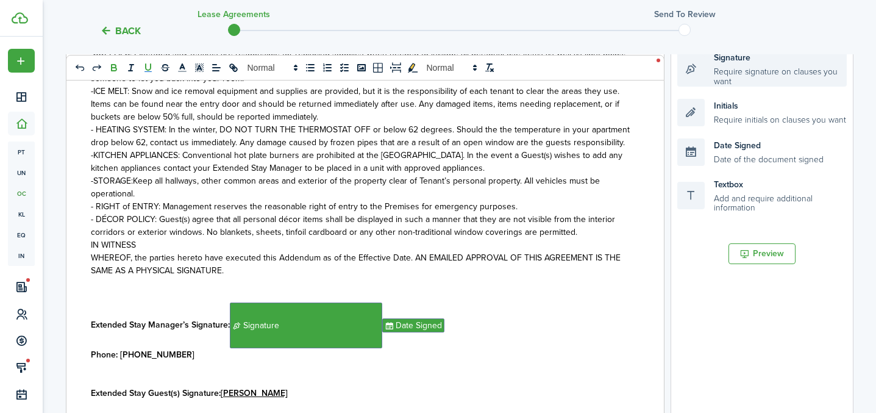
click at [731, 78] on div "Signature Require signature on clauses you want" at bounding box center [761, 68] width 169 height 35
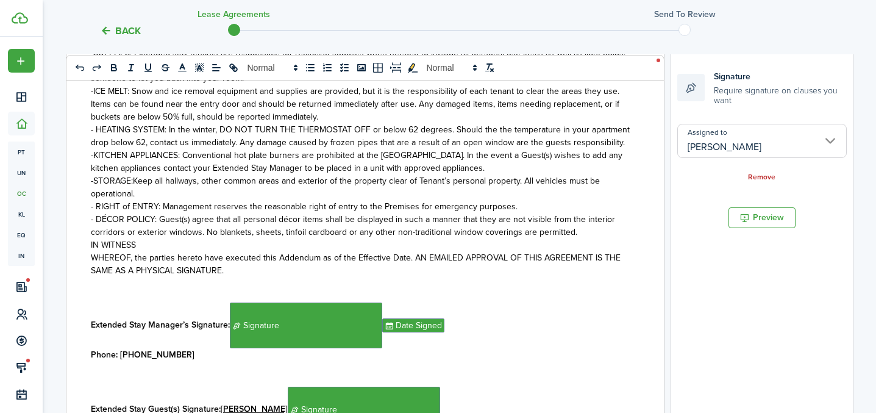
click at [435, 398] on p "Extended Stay Guest(s) Signature: [PERSON_NAME] ﻿ Signature ﻿" at bounding box center [360, 409] width 539 height 46
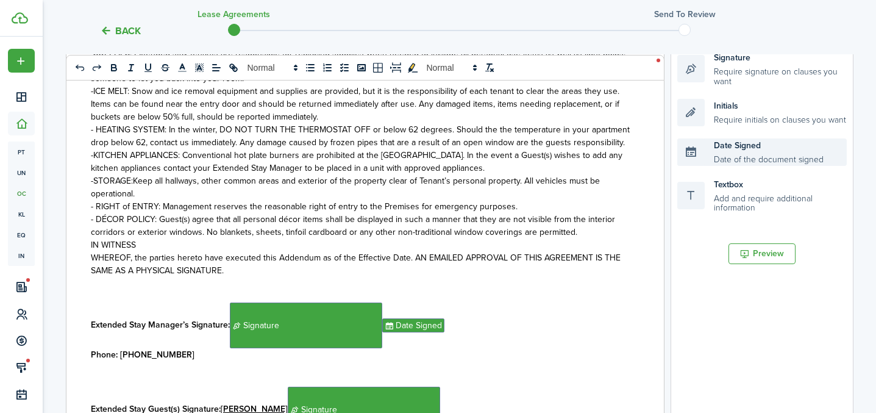
click at [723, 154] on div "Date Signed Date of the document signed" at bounding box center [761, 151] width 169 height 27
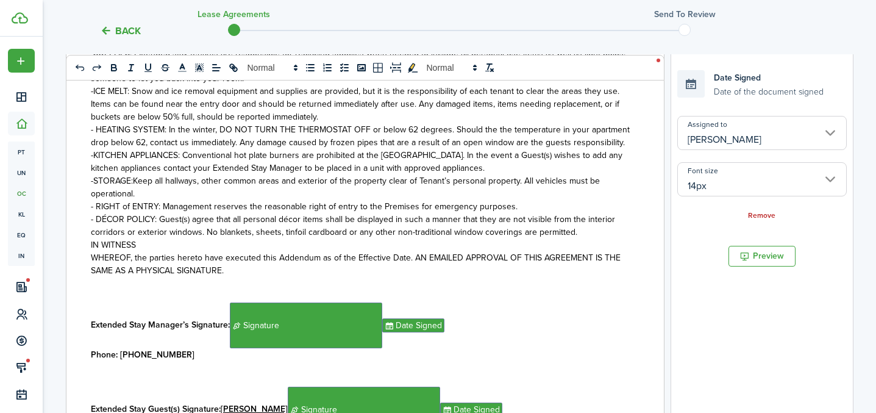
scroll to position [254, 0]
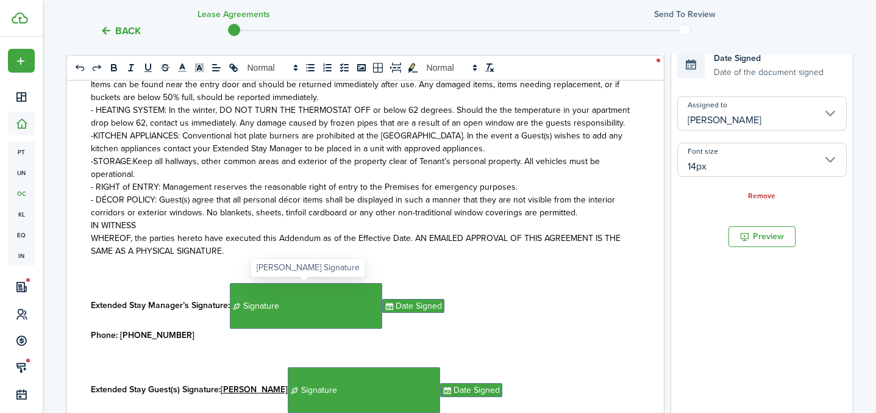
click at [338, 298] on span "Signature" at bounding box center [306, 306] width 152 height 46
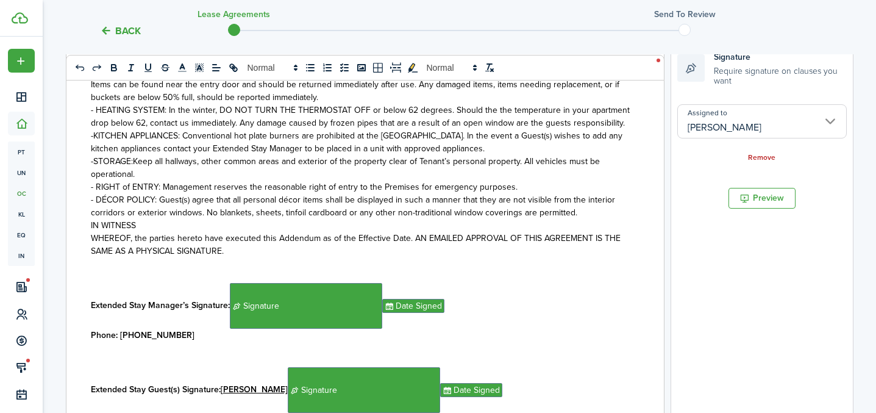
click at [747, 118] on input "[PERSON_NAME]" at bounding box center [761, 121] width 169 height 34
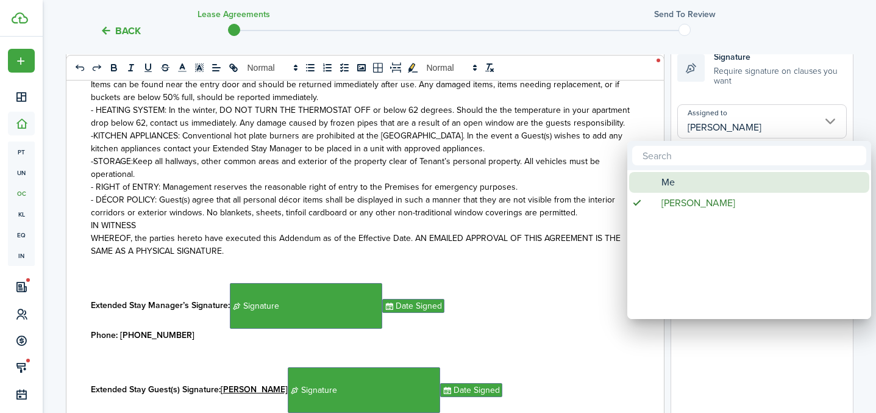
click at [692, 182] on div "Me" at bounding box center [754, 182] width 216 height 21
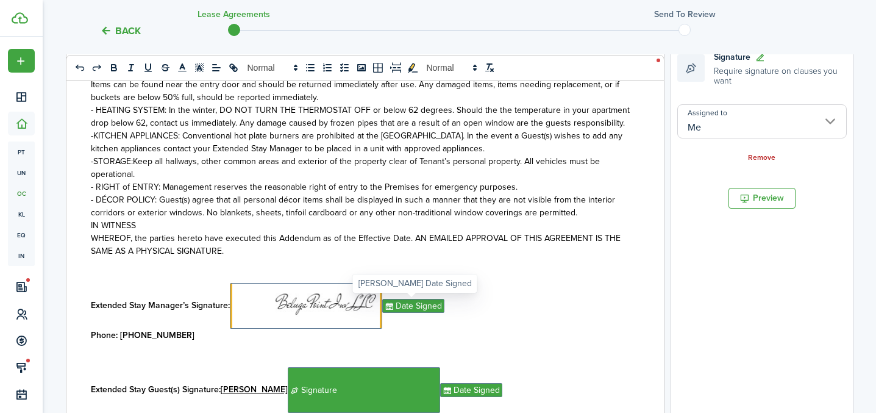
click at [430, 308] on span "Date Signed" at bounding box center [413, 306] width 62 height 14
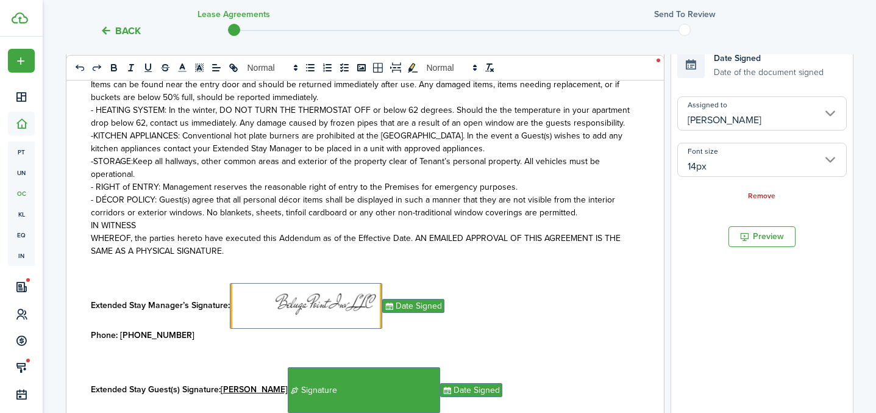
click at [741, 117] on input "[PERSON_NAME]" at bounding box center [761, 113] width 169 height 34
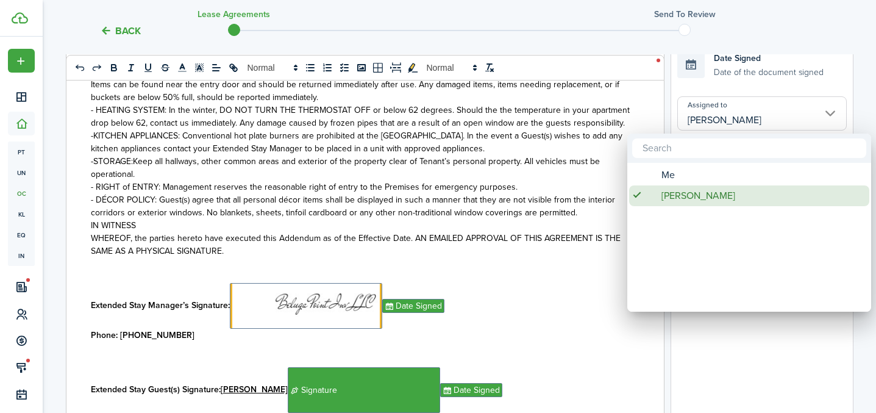
click at [694, 185] on span "[PERSON_NAME]" at bounding box center [698, 195] width 74 height 21
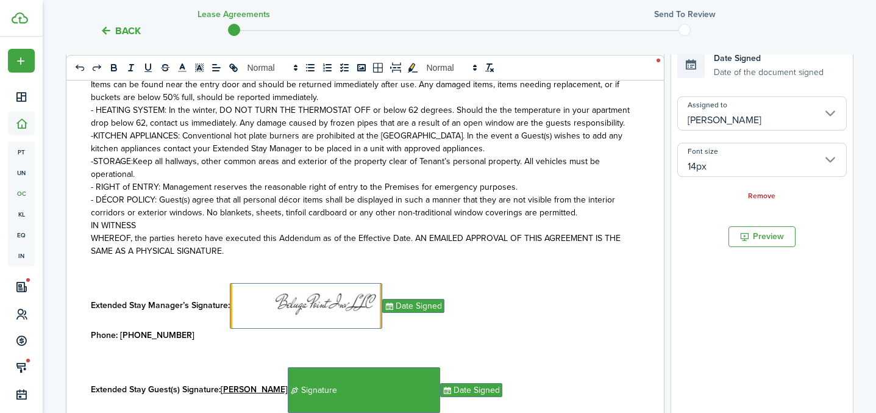
click at [736, 108] on input "[PERSON_NAME]" at bounding box center [761, 113] width 169 height 34
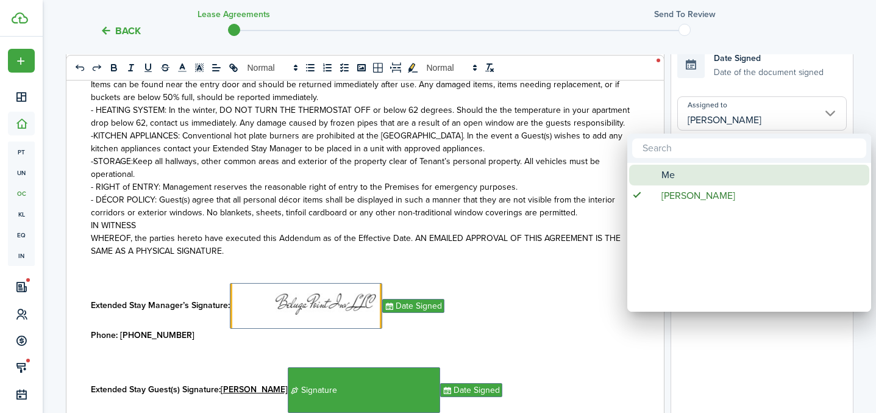
click at [686, 174] on div "Me" at bounding box center [754, 175] width 216 height 21
type input "Me"
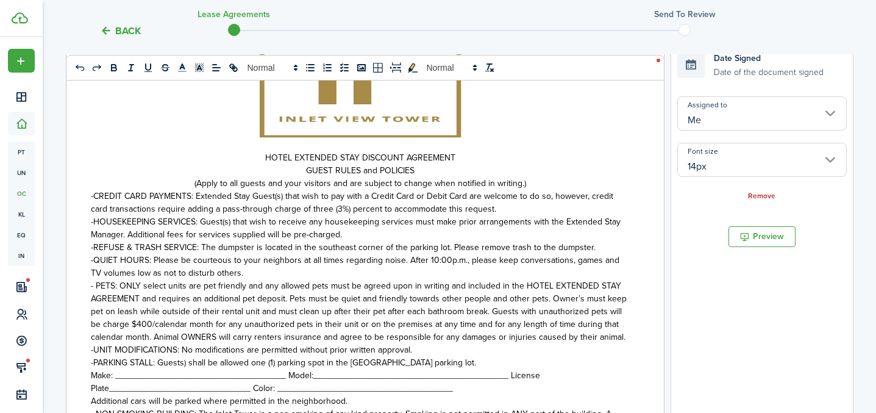
scroll to position [951, 0]
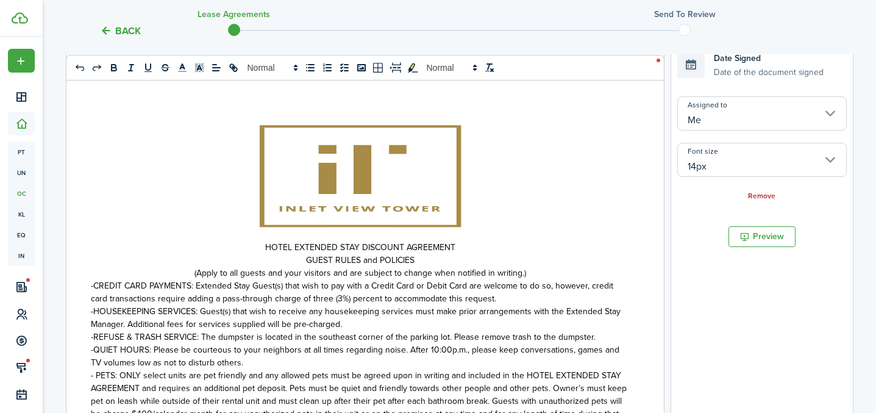
click at [502, 206] on p at bounding box center [360, 176] width 539 height 129
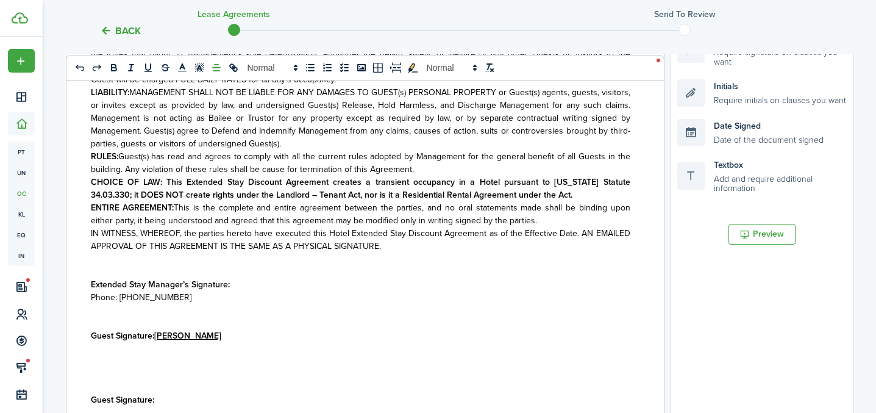
scroll to position [542, 0]
click at [249, 285] on p "Extended Stay Manager’s Signature:" at bounding box center [360, 284] width 539 height 13
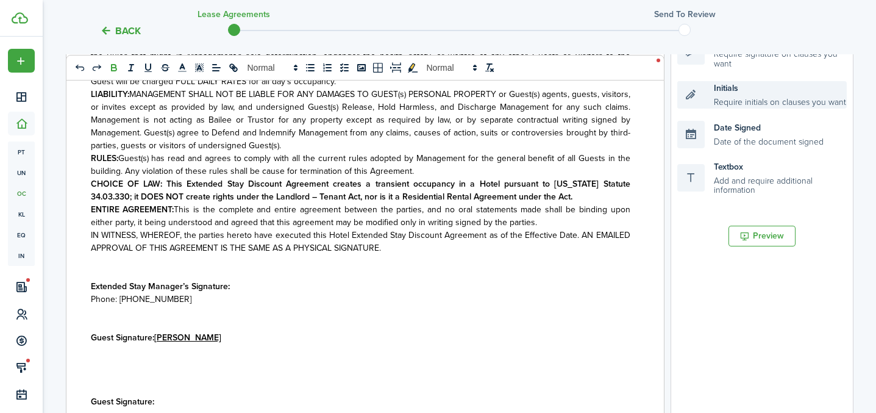
scroll to position [252, 0]
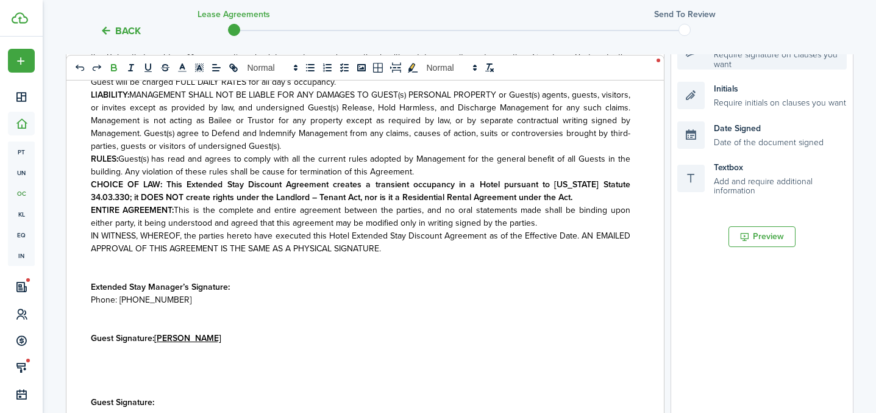
click at [736, 57] on div "Signature Require signature on clauses you want" at bounding box center [761, 51] width 169 height 35
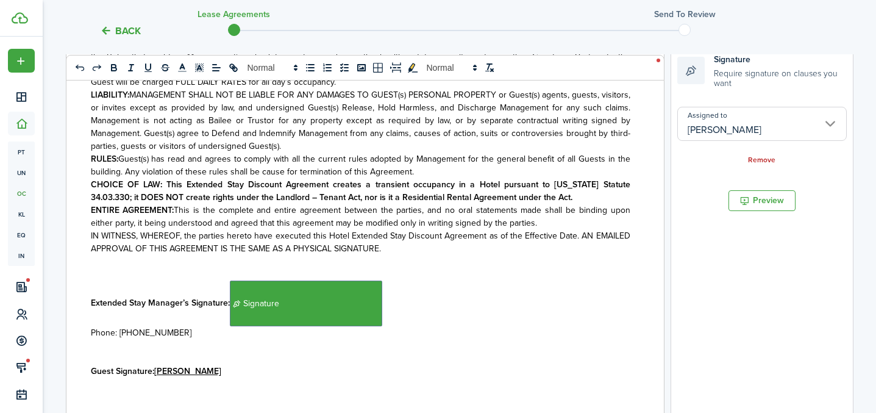
click at [388, 300] on p "Extended Stay Manager’s Signature: ﻿ Signature ﻿" at bounding box center [360, 303] width 539 height 46
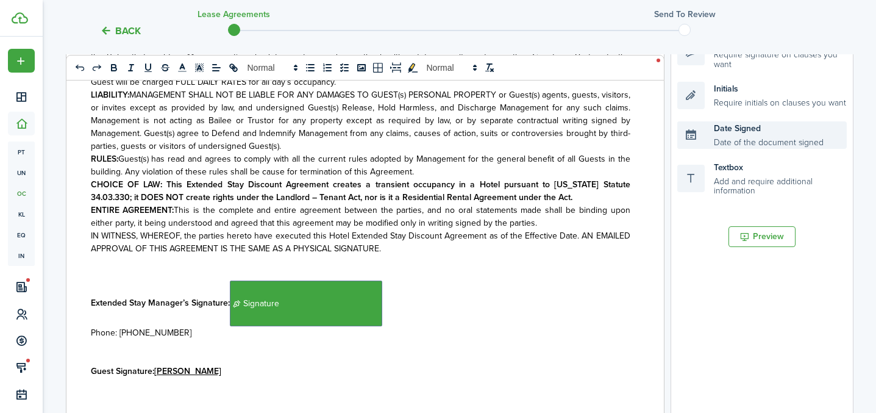
click at [756, 144] on div "Date Signed Date of the document signed" at bounding box center [761, 134] width 169 height 27
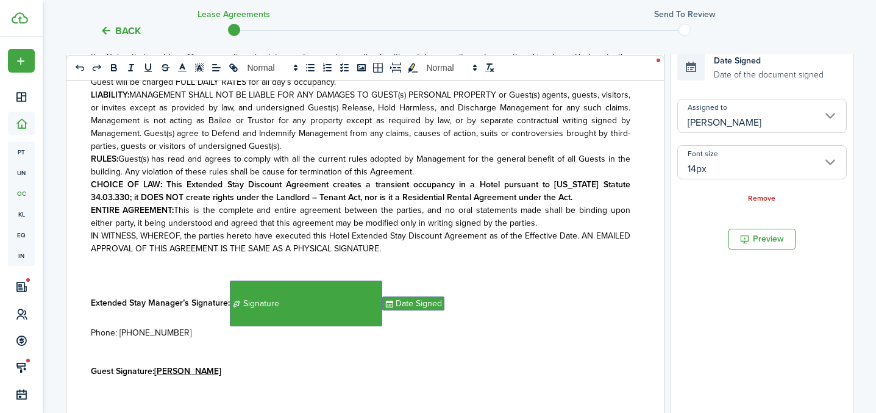
click at [226, 368] on p "Guest Signature: [PERSON_NAME]" at bounding box center [360, 370] width 539 height 13
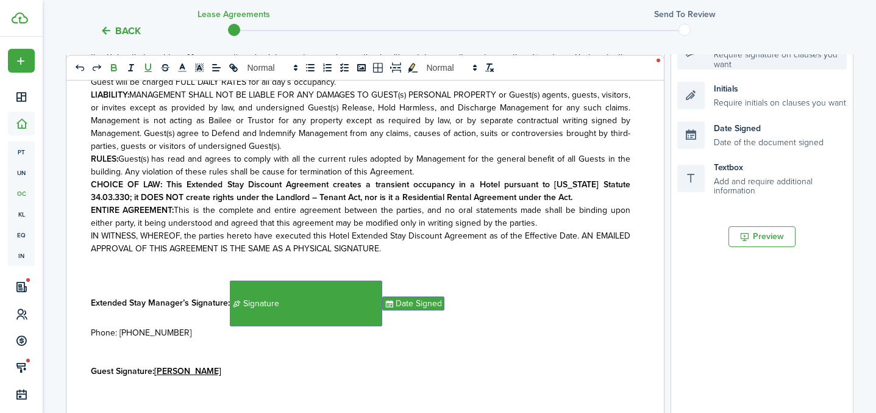
click at [716, 68] on div "Signature Require signature on clauses you want" at bounding box center [761, 51] width 169 height 35
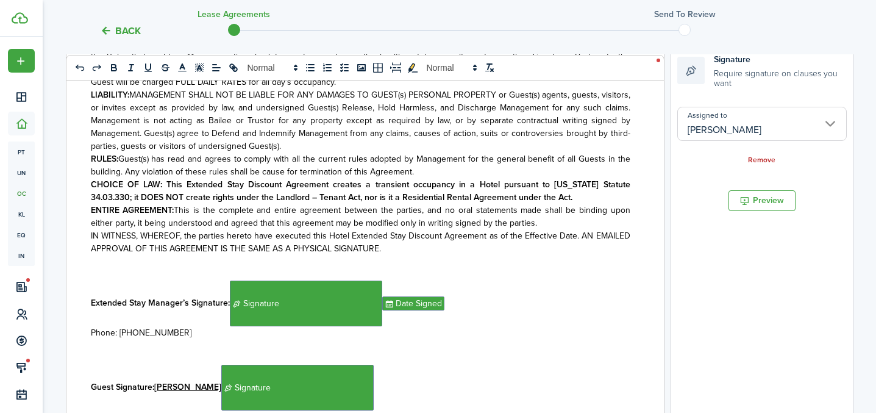
click at [366, 381] on p "Guest Signature: [PERSON_NAME] ﻿ Signature ﻿" at bounding box center [360, 387] width 539 height 46
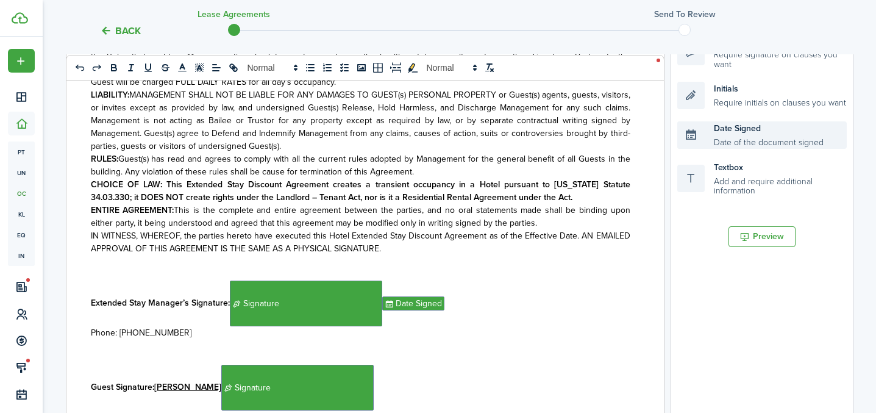
click at [728, 140] on div "Date Signed Date of the document signed" at bounding box center [761, 134] width 169 height 27
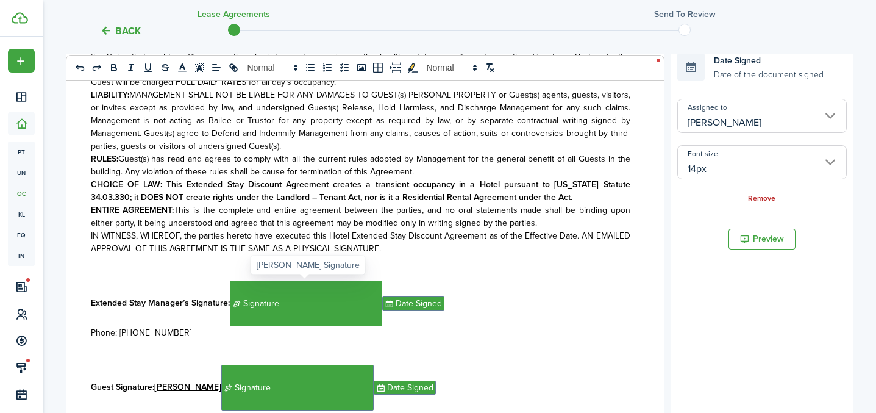
click at [335, 321] on span "Signature" at bounding box center [306, 303] width 152 height 46
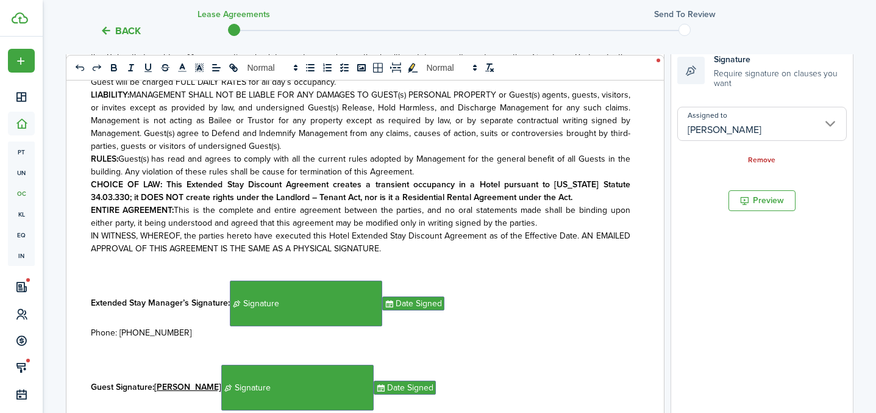
click at [706, 137] on input "[PERSON_NAME]" at bounding box center [761, 124] width 169 height 34
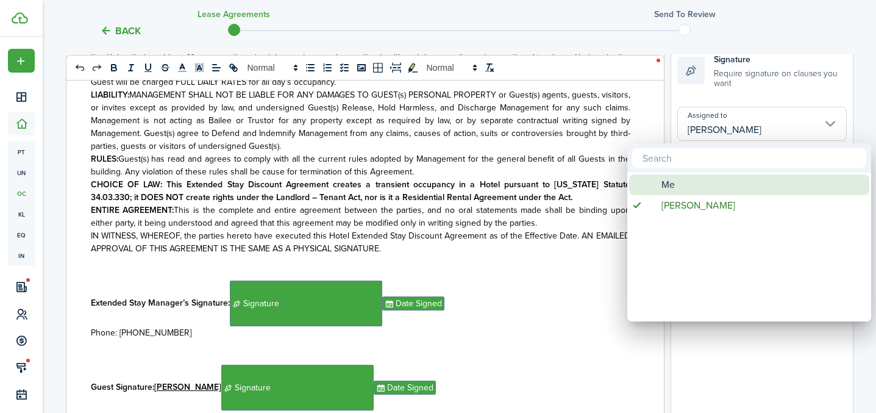
click at [686, 185] on div "Me" at bounding box center [754, 184] width 216 height 21
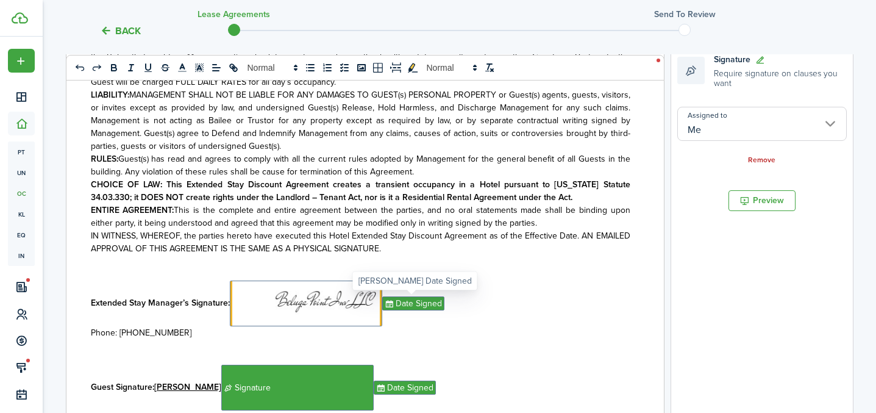
drag, startPoint x: 411, startPoint y: 308, endPoint x: 500, endPoint y: 272, distance: 95.8
click at [412, 307] on span "Date Signed" at bounding box center [413, 303] width 62 height 14
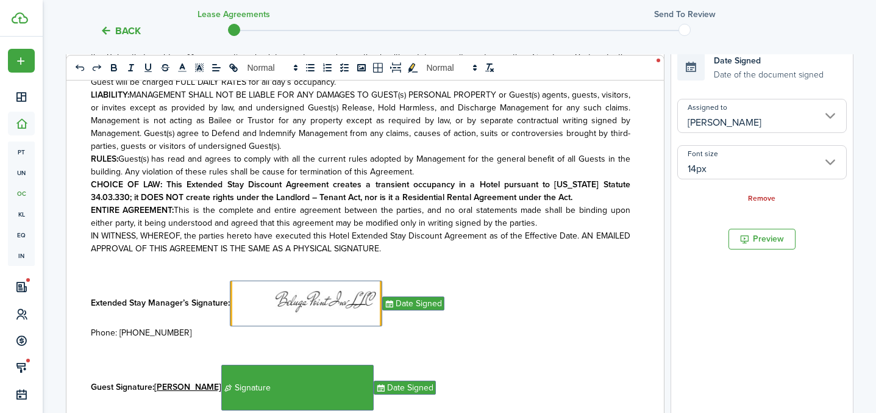
click at [735, 119] on input "[PERSON_NAME]" at bounding box center [761, 116] width 169 height 34
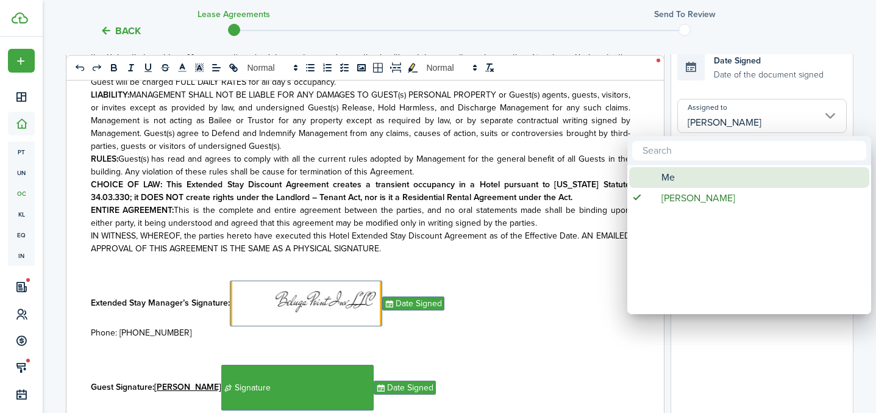
click at [702, 182] on div "Me" at bounding box center [754, 177] width 216 height 21
type input "Me"
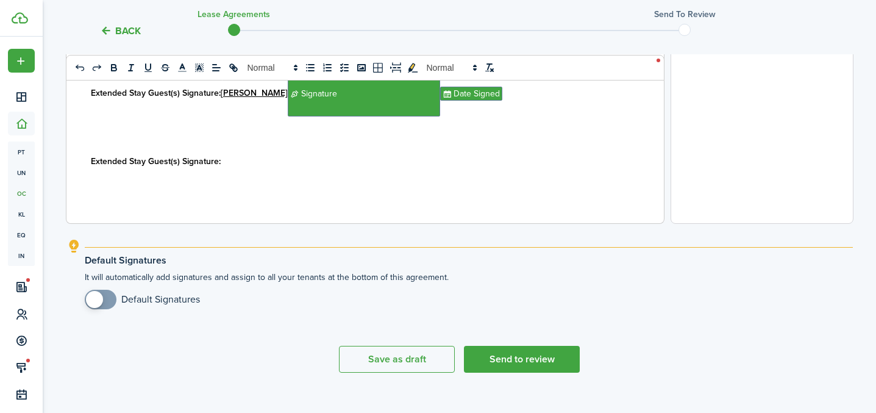
scroll to position [535, 0]
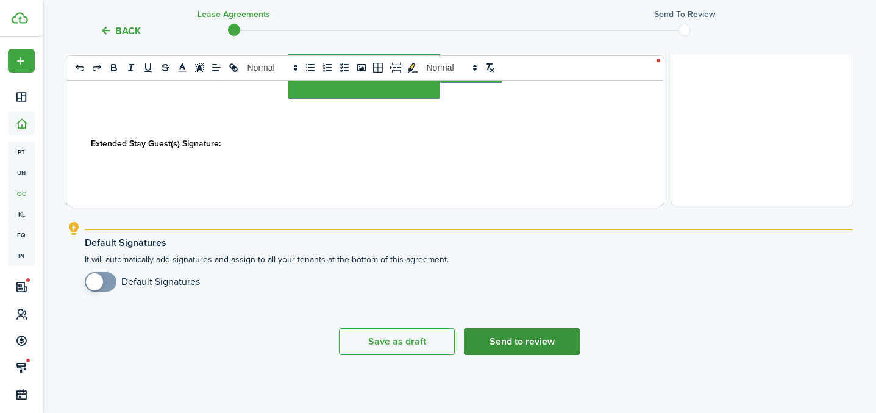
click at [514, 343] on button "Send to review" at bounding box center [522, 341] width 116 height 27
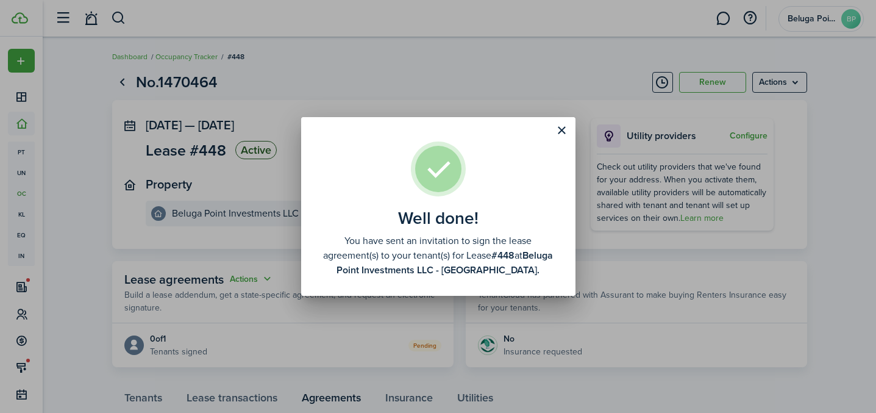
click at [492, 79] on div "Well done! You have sent an invitation to sign the lease agreement(s) to your t…" at bounding box center [438, 206] width 876 height 413
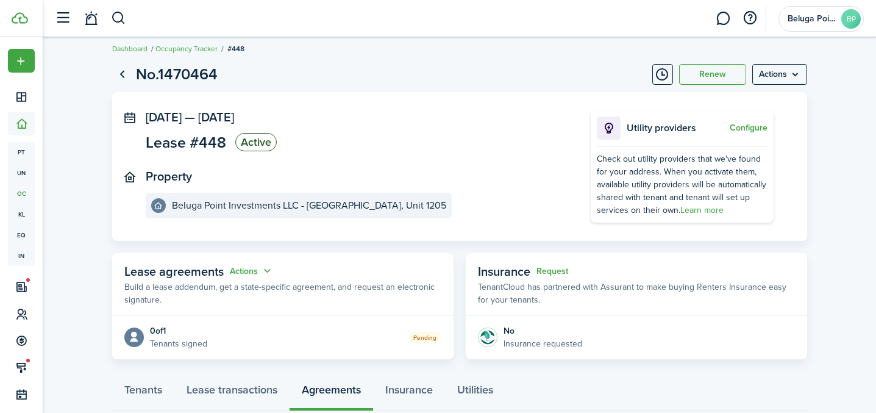
scroll to position [88, 0]
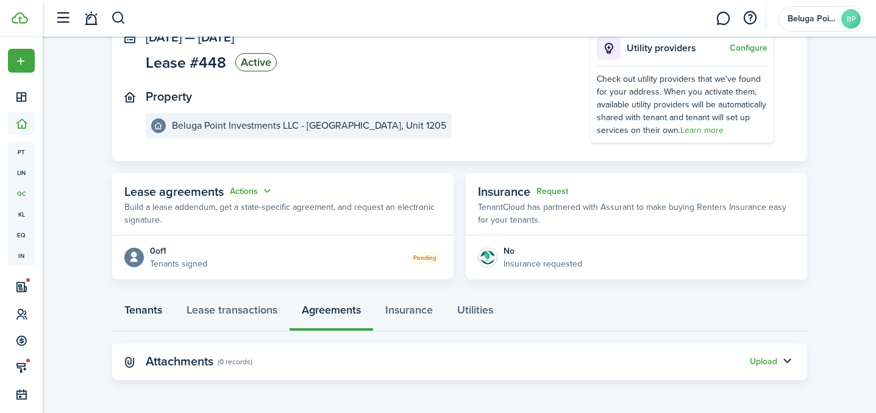
click at [158, 308] on link "Tenants" at bounding box center [143, 312] width 62 height 37
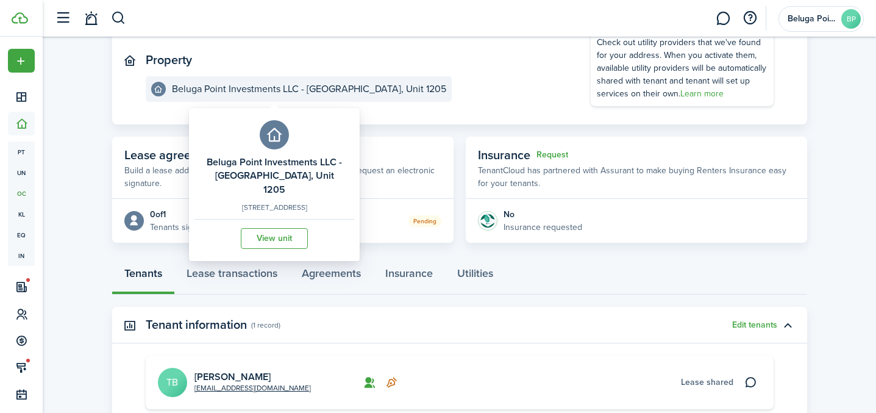
scroll to position [262, 0]
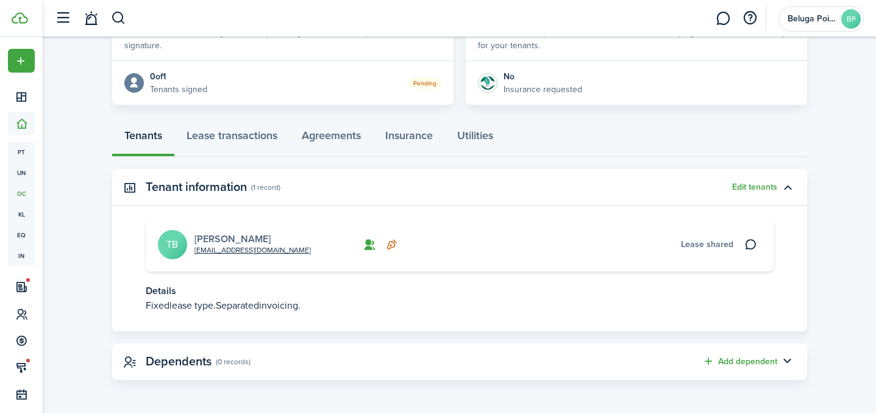
click at [227, 242] on link "[PERSON_NAME]" at bounding box center [232, 239] width 76 height 14
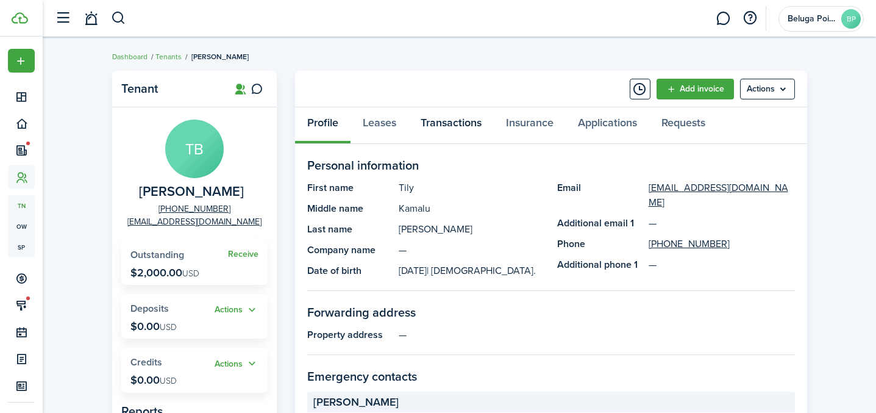
click at [448, 127] on link "Transactions" at bounding box center [450, 125] width 85 height 37
